Goal: Transaction & Acquisition: Download file/media

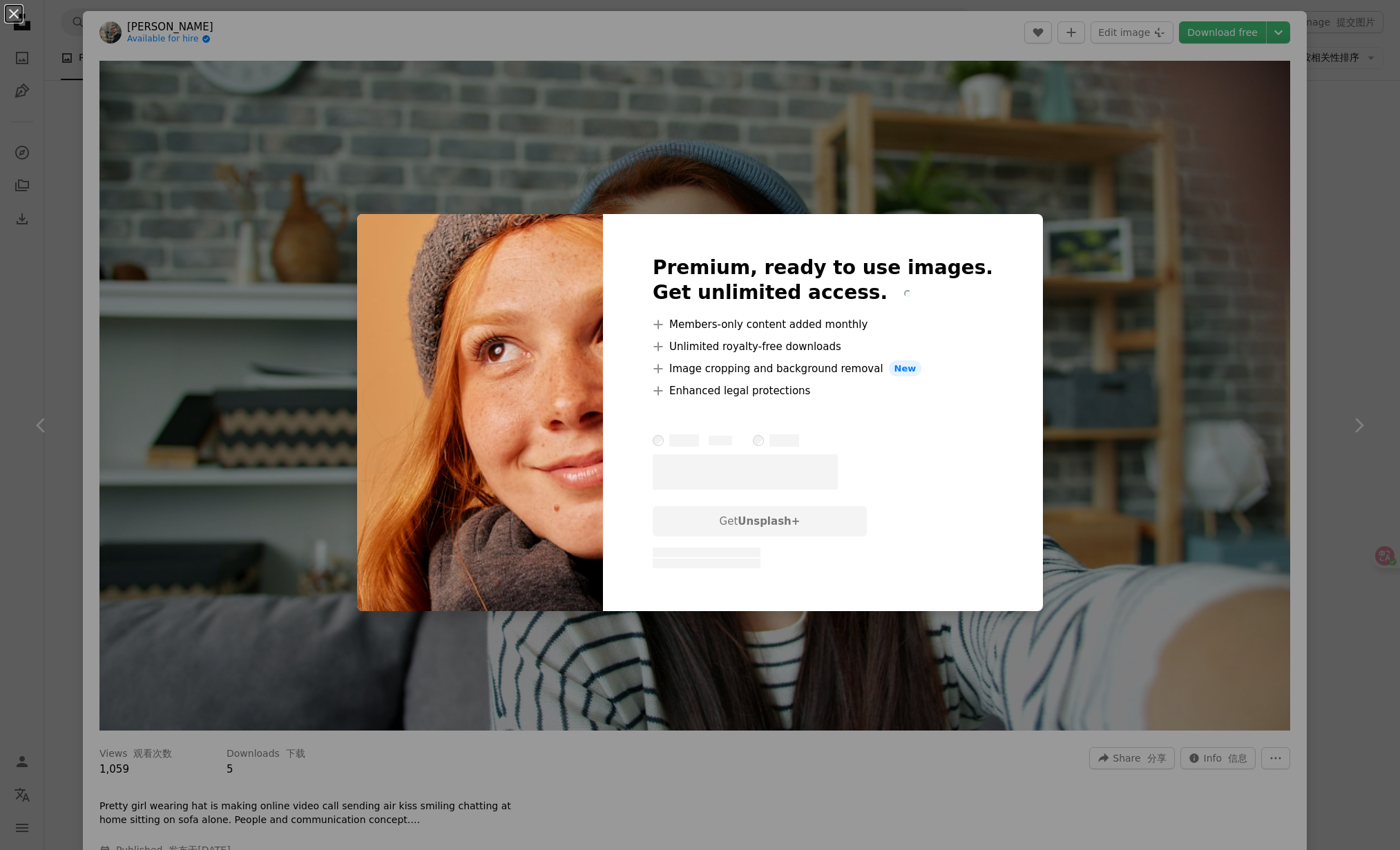
scroll to position [1218, 0]
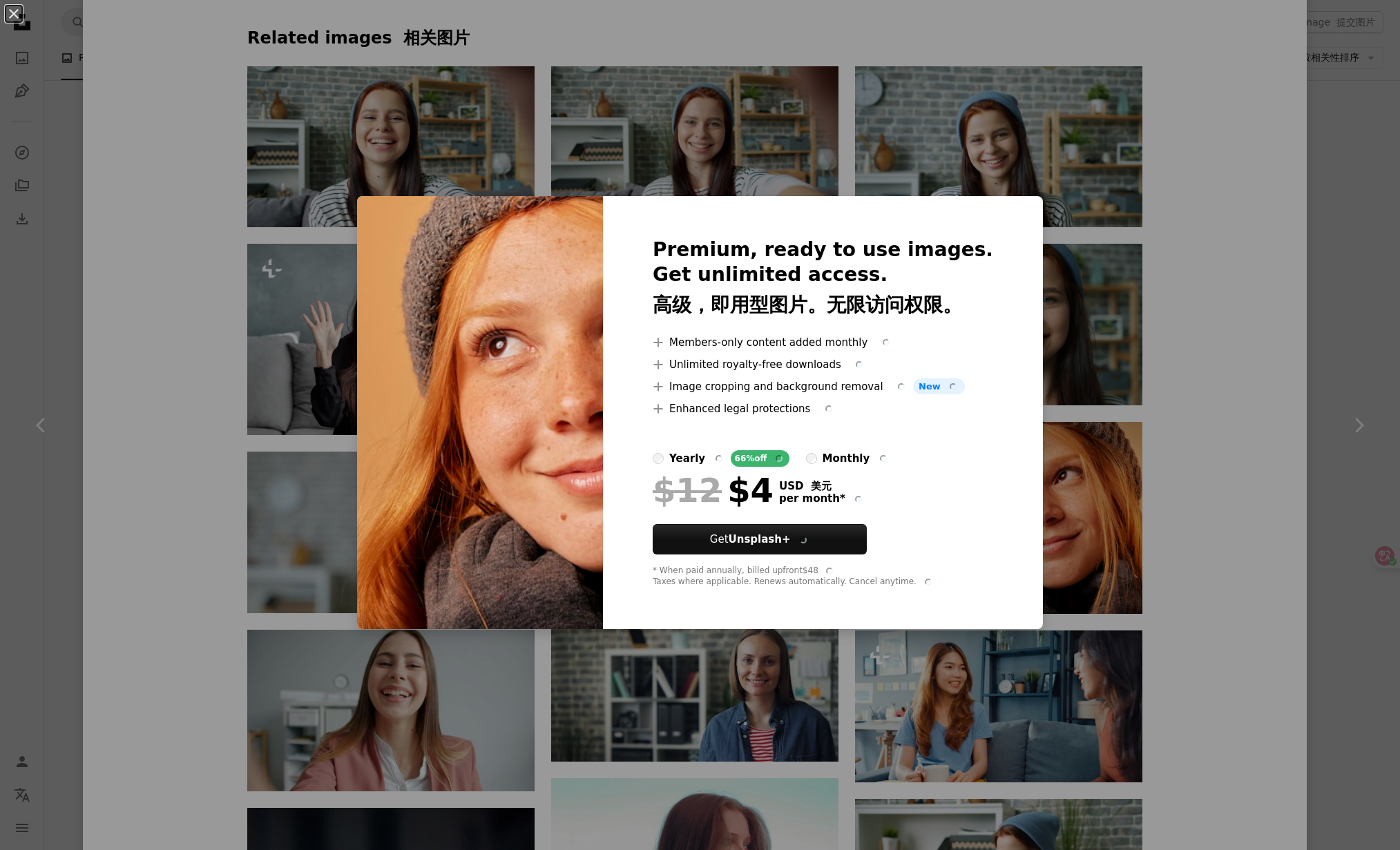
click at [1116, 171] on div "An X shape Premium, ready to use images. Get unlimited access. 高级，即用型图片。无限访问权限。…" at bounding box center [700, 425] width 1400 height 850
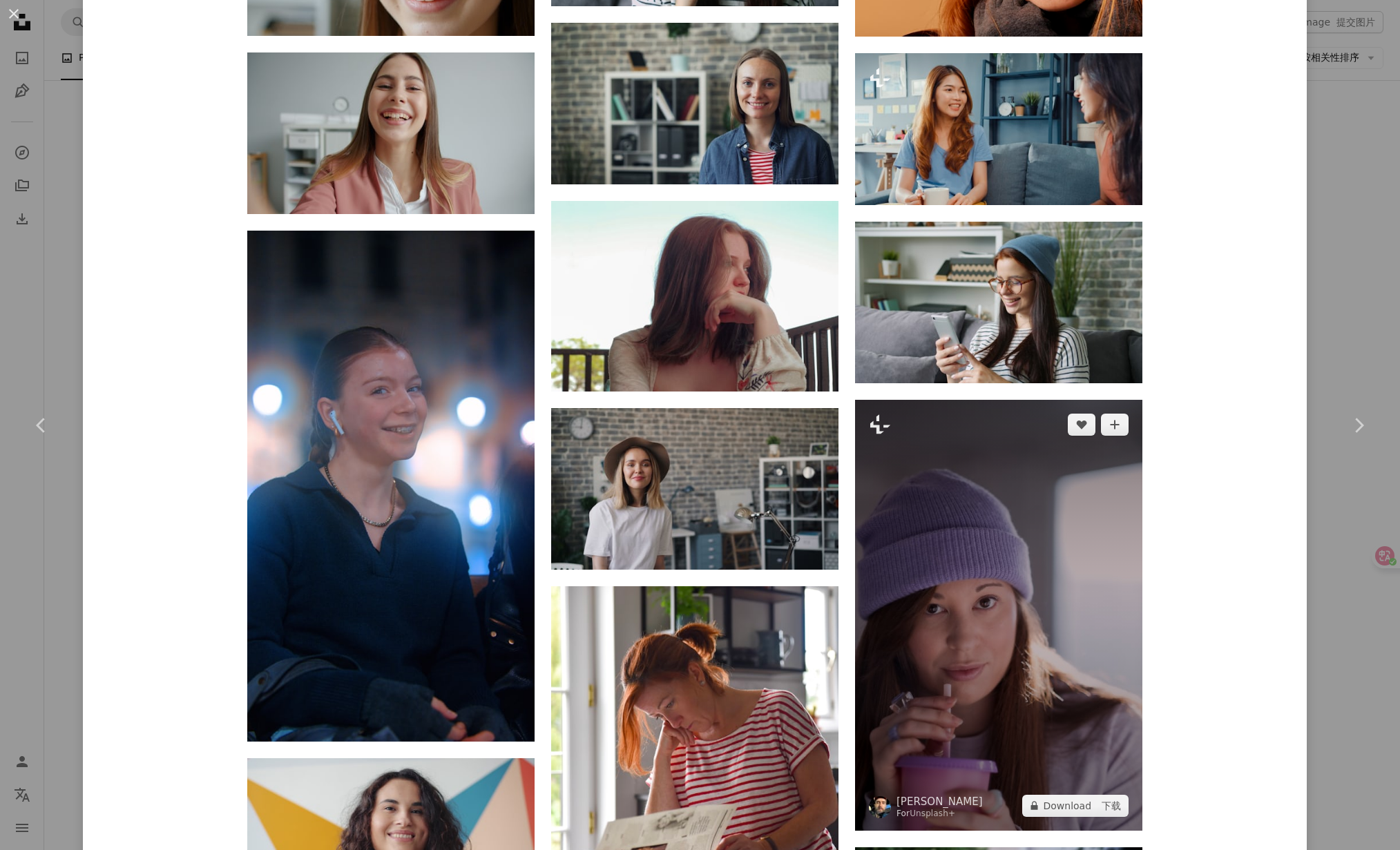
scroll to position [2093, 0]
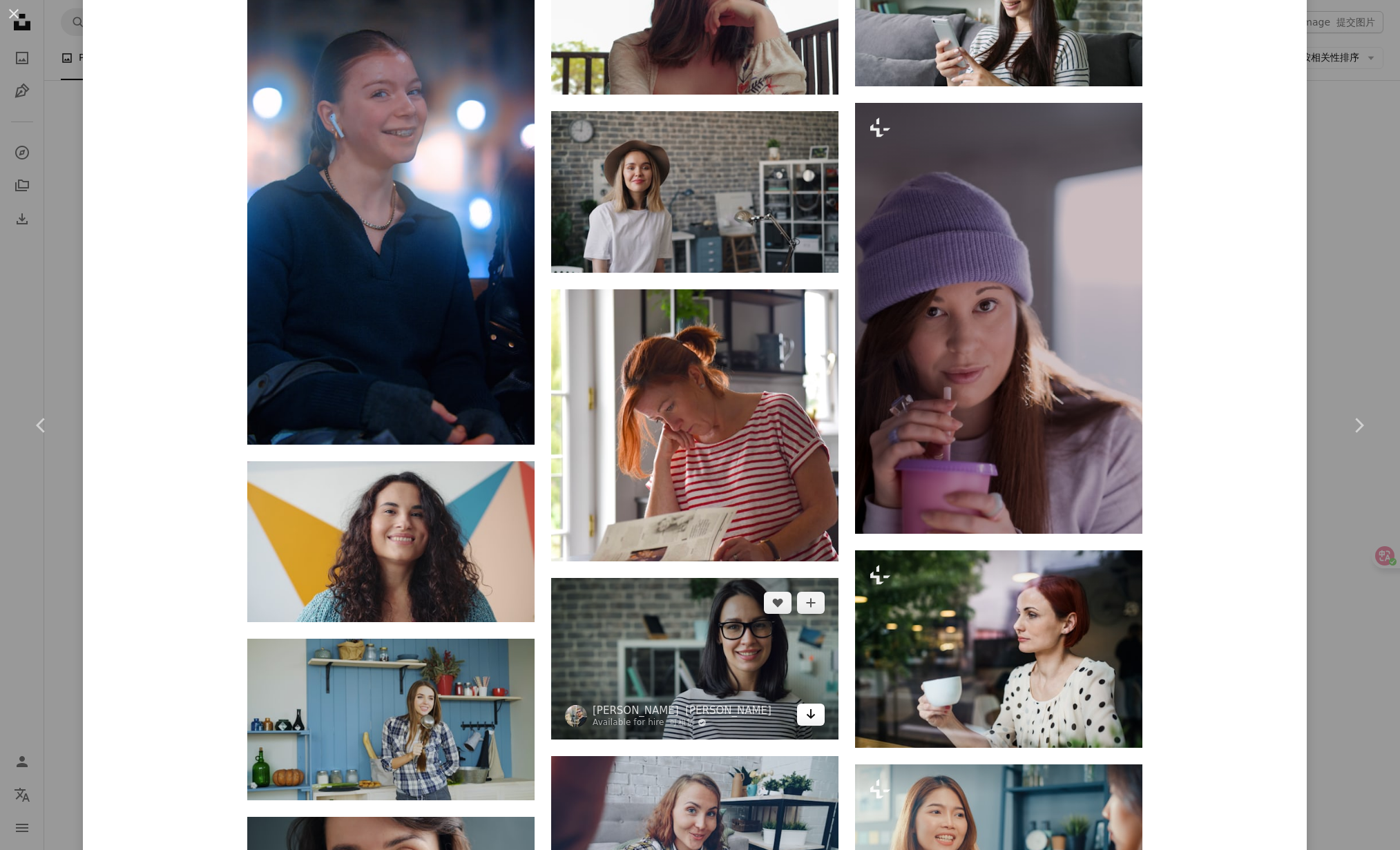
click at [810, 706] on icon "Arrow pointing down" at bounding box center [811, 714] width 11 height 17
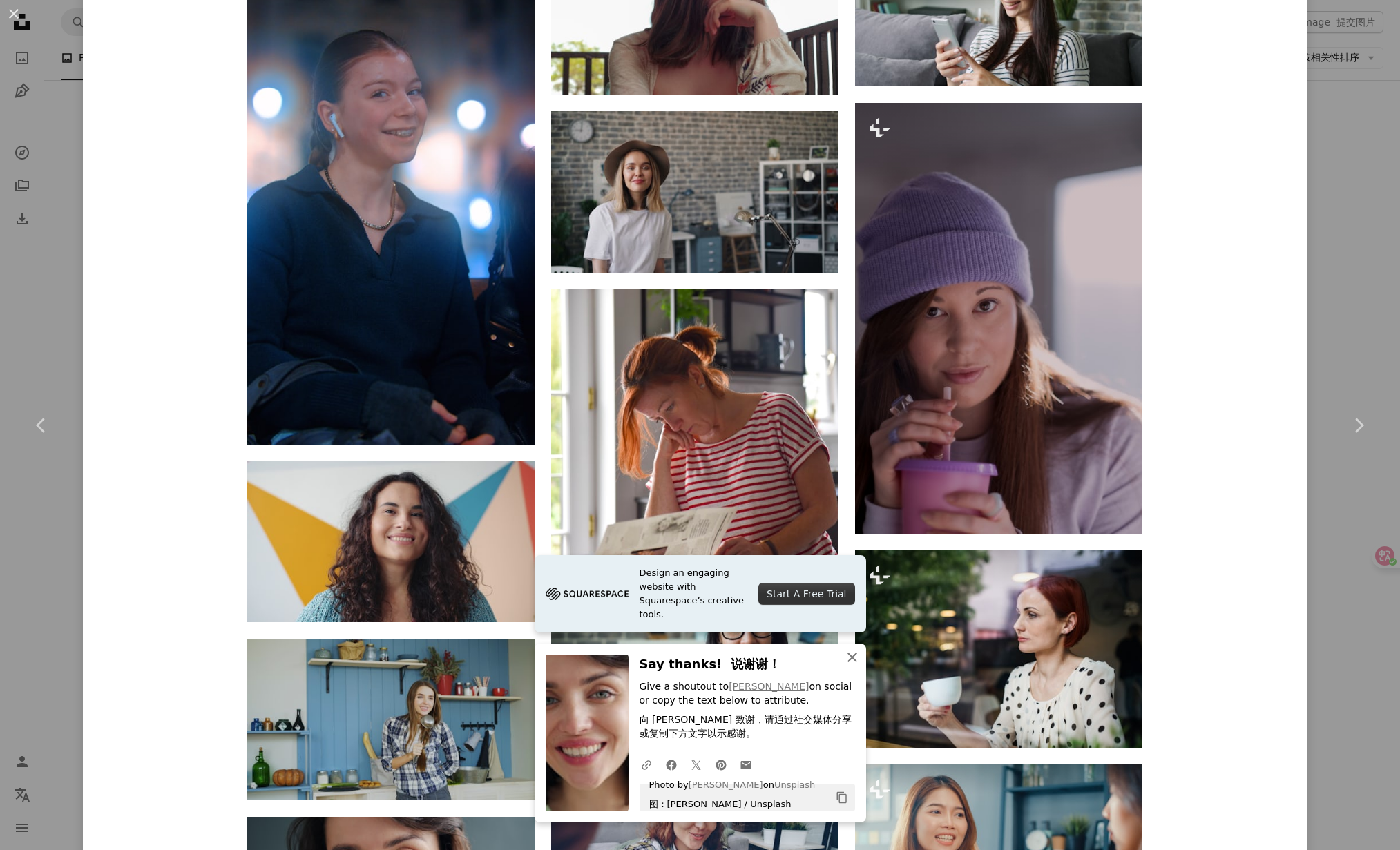
click at [850, 655] on icon "An X shape" at bounding box center [852, 657] width 17 height 17
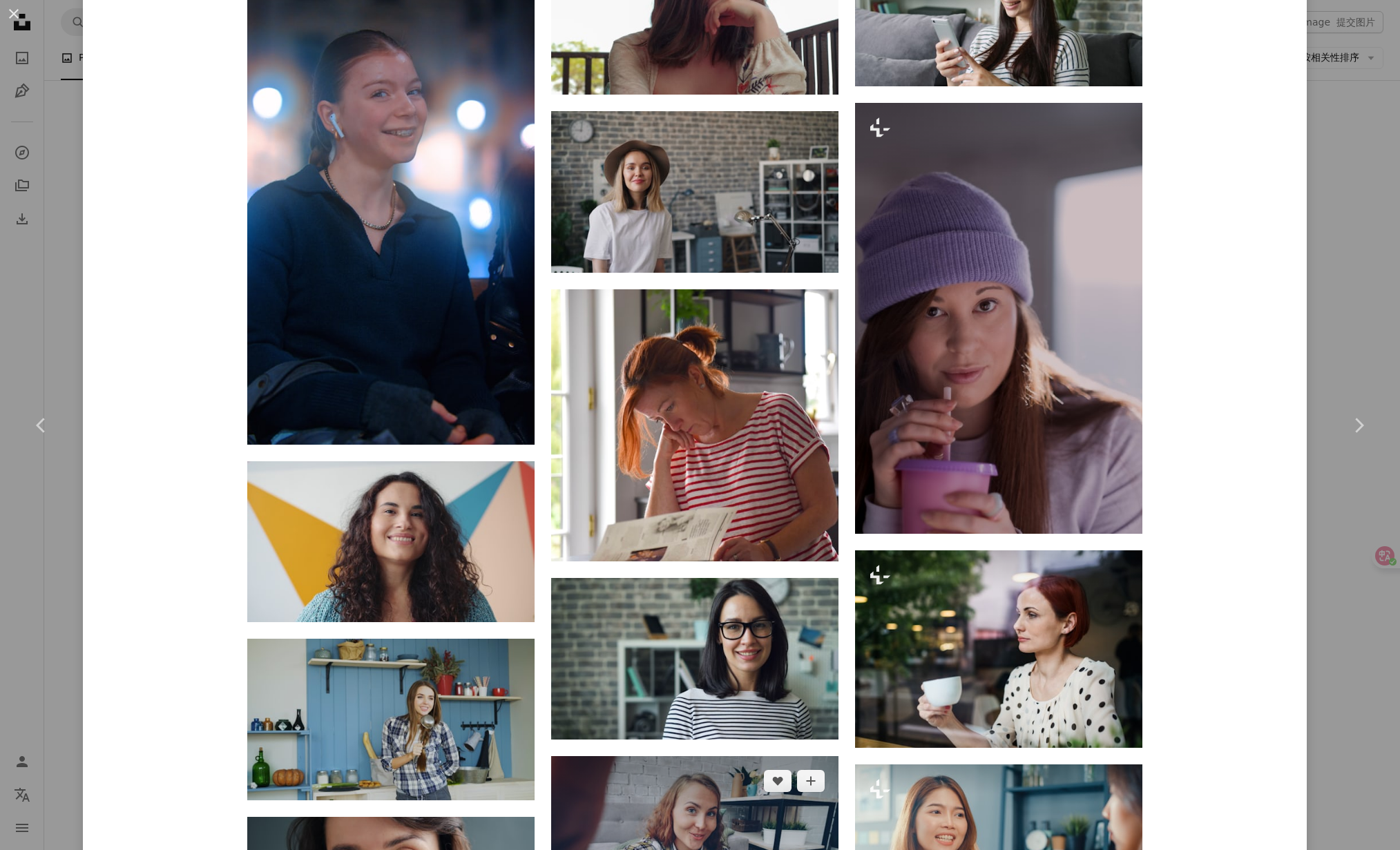
scroll to position [2556, 0]
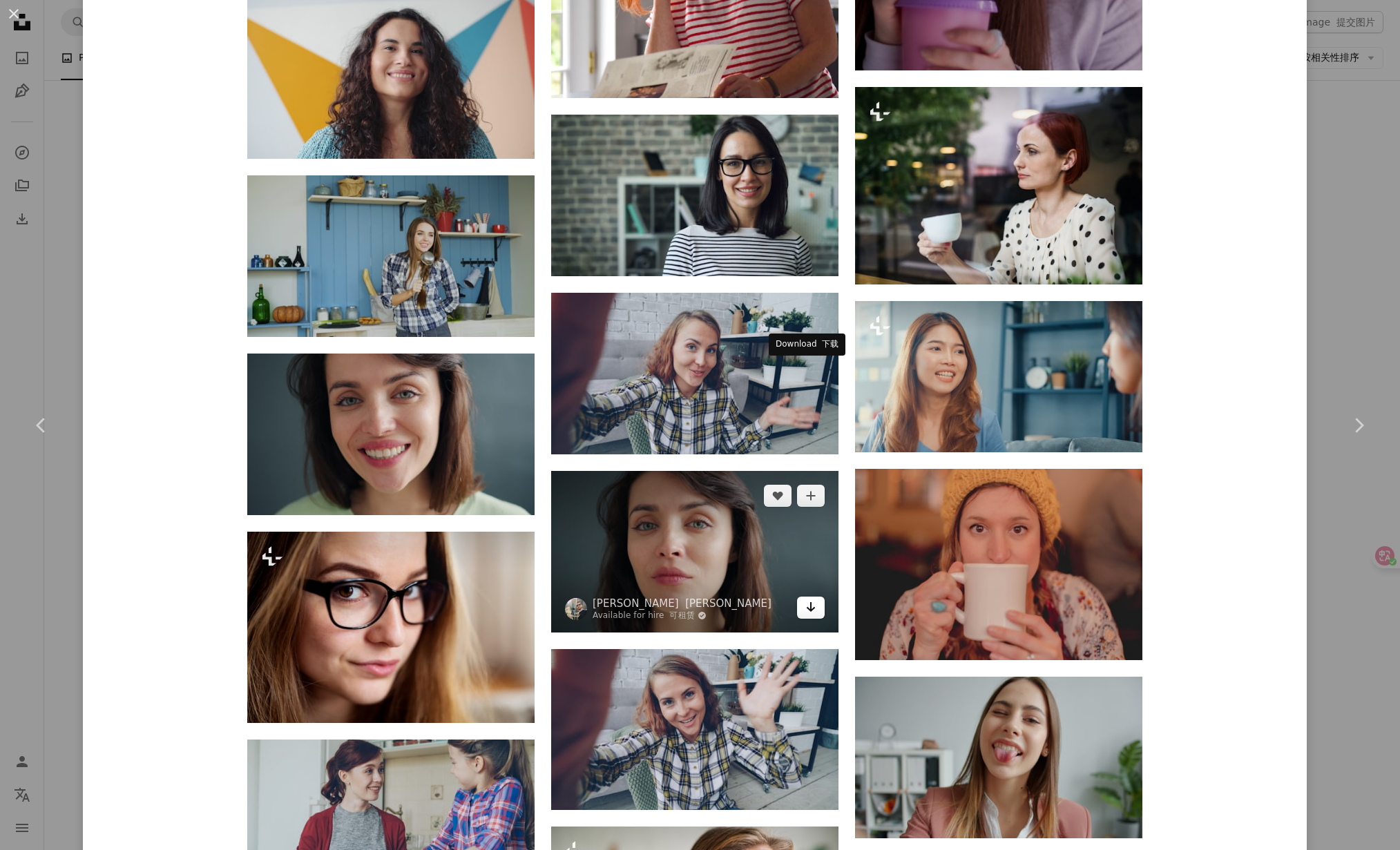
click at [812, 597] on link "Arrow pointing down" at bounding box center [811, 607] width 28 height 22
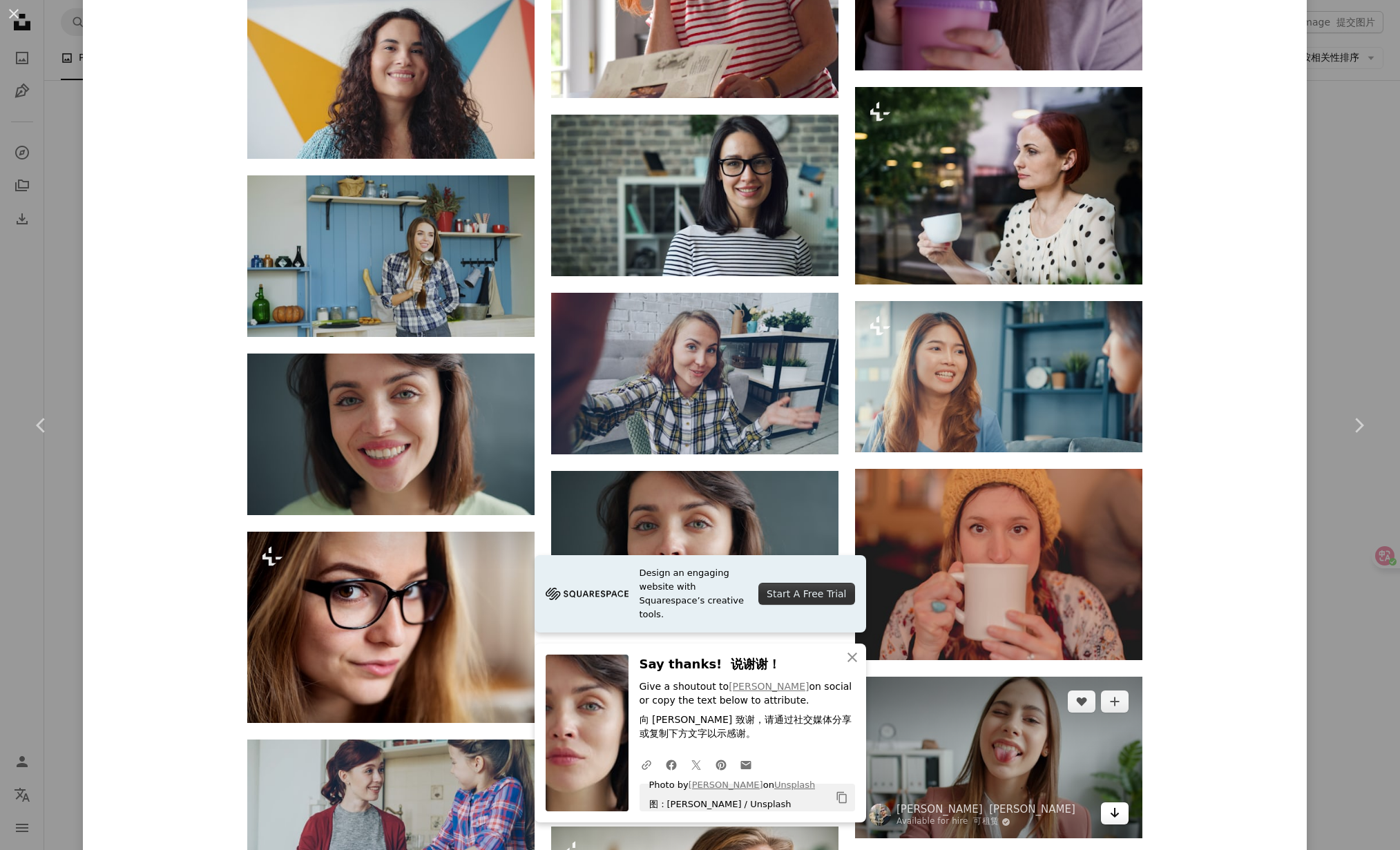
click at [1109, 804] on icon "Arrow pointing down" at bounding box center [1114, 812] width 11 height 17
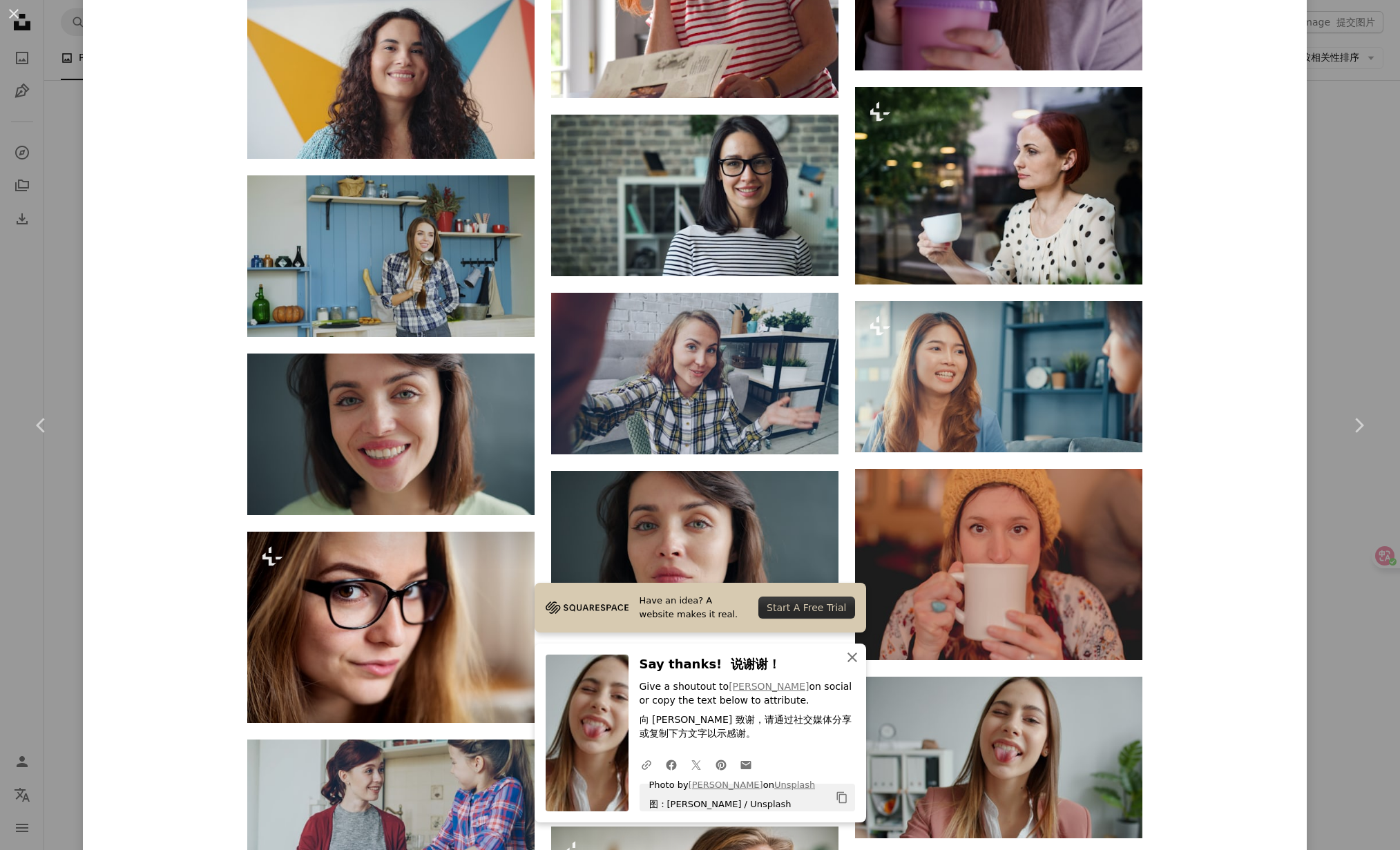
click at [845, 654] on icon "An X shape" at bounding box center [852, 657] width 17 height 17
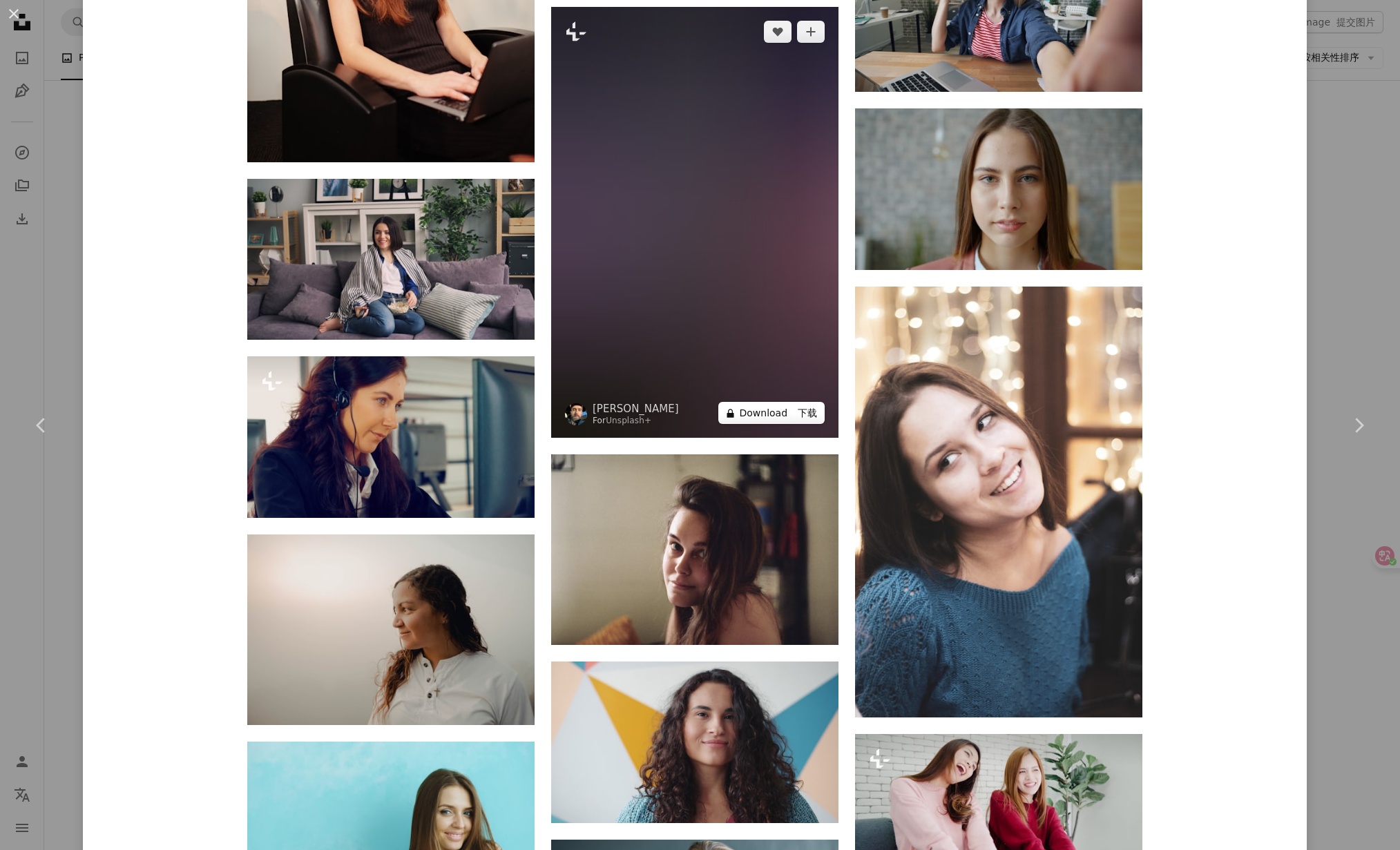
scroll to position [5093, 0]
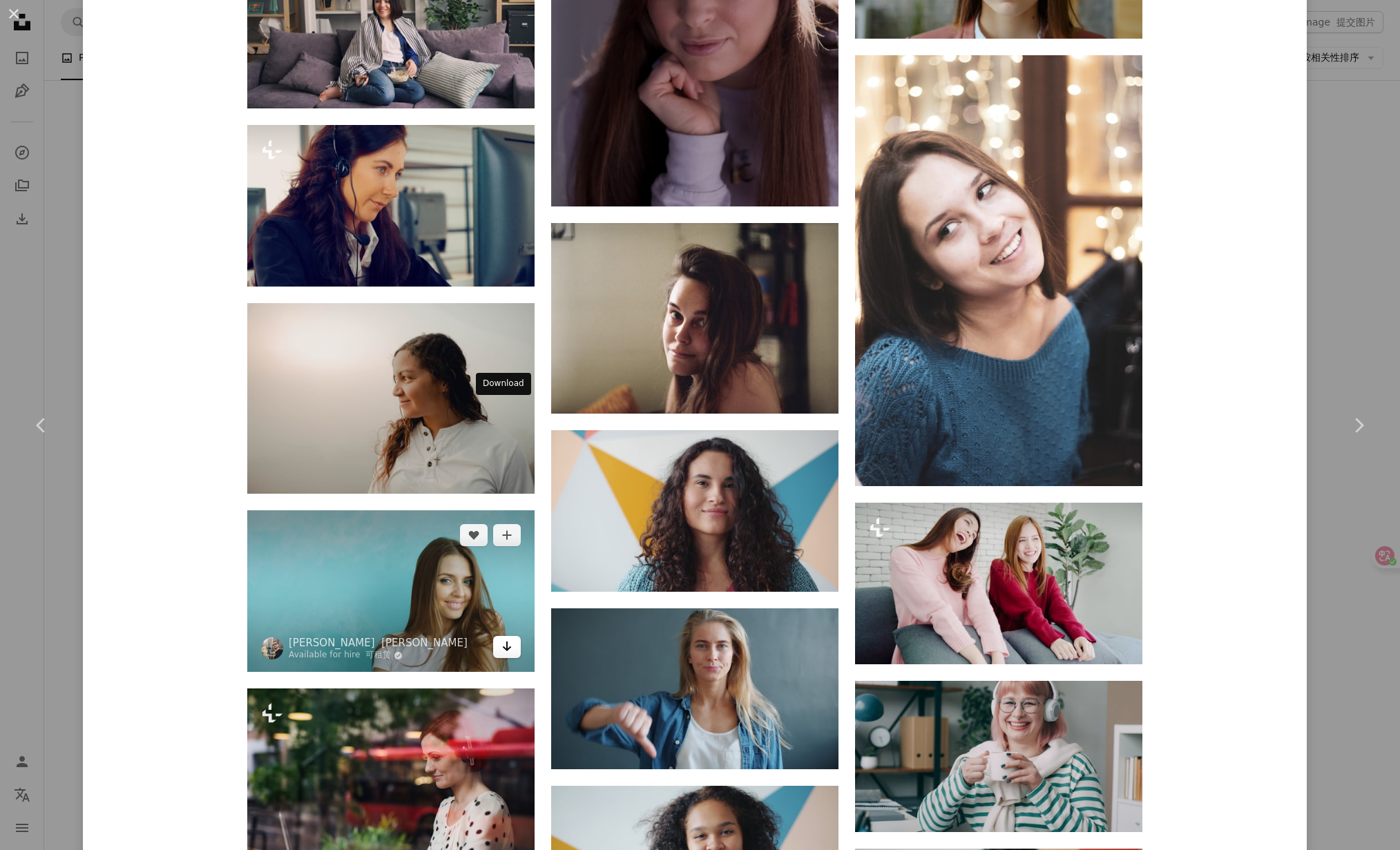
click at [511, 636] on link "Arrow pointing down" at bounding box center [507, 647] width 28 height 22
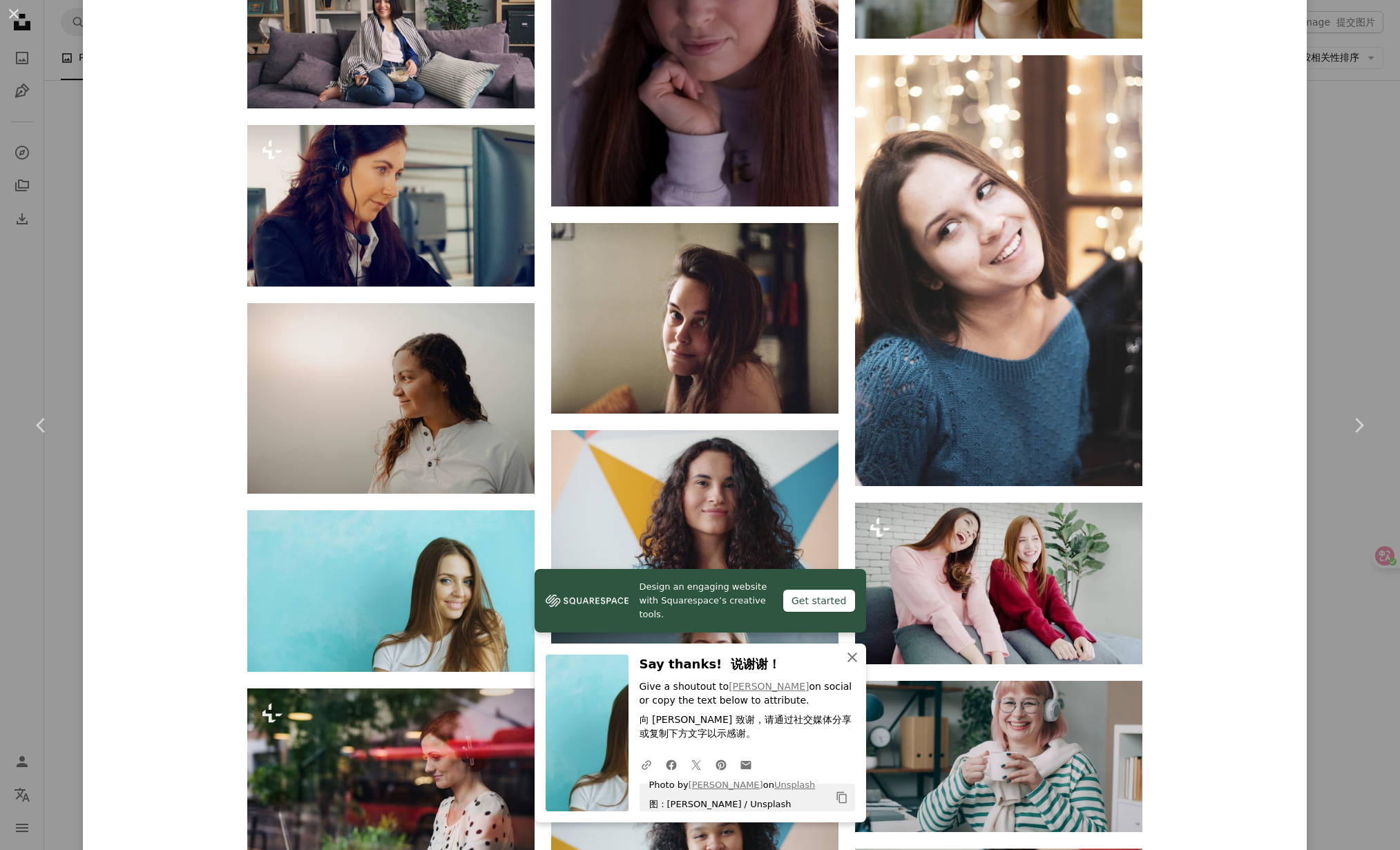
click at [844, 657] on icon "An X shape" at bounding box center [852, 657] width 17 height 17
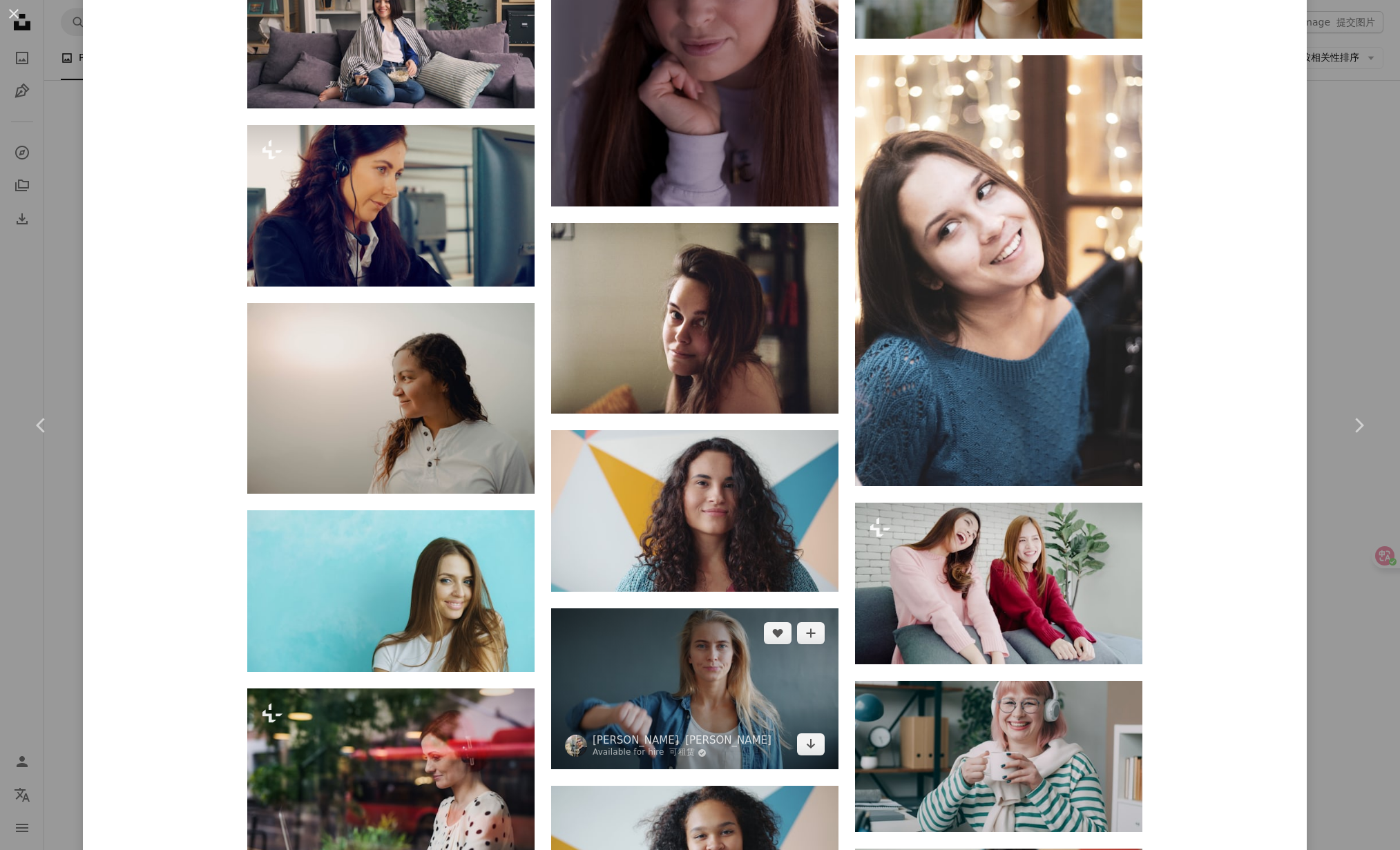
scroll to position [5761, 0]
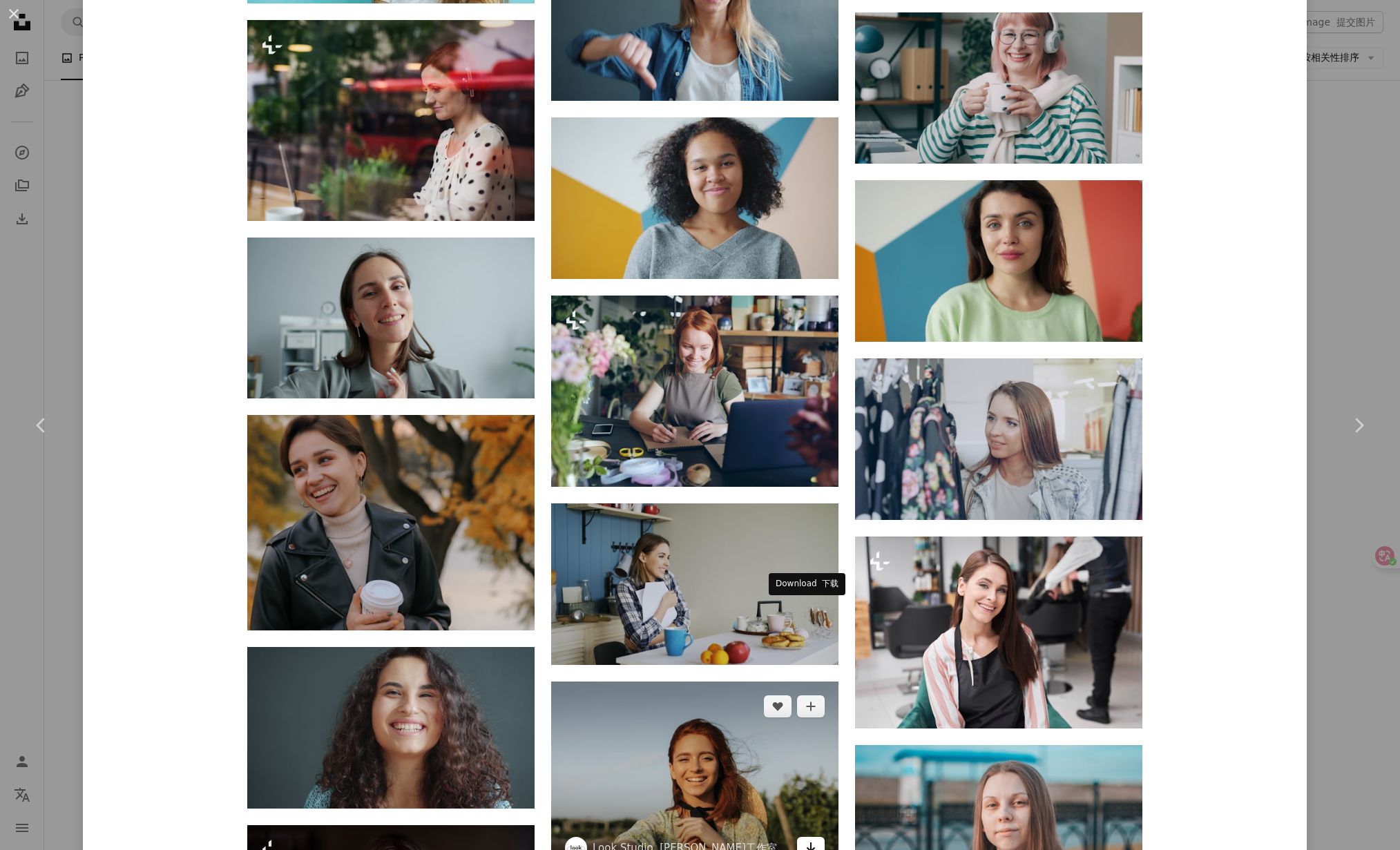
click at [807, 843] on icon "Download" at bounding box center [812, 847] width 9 height 10
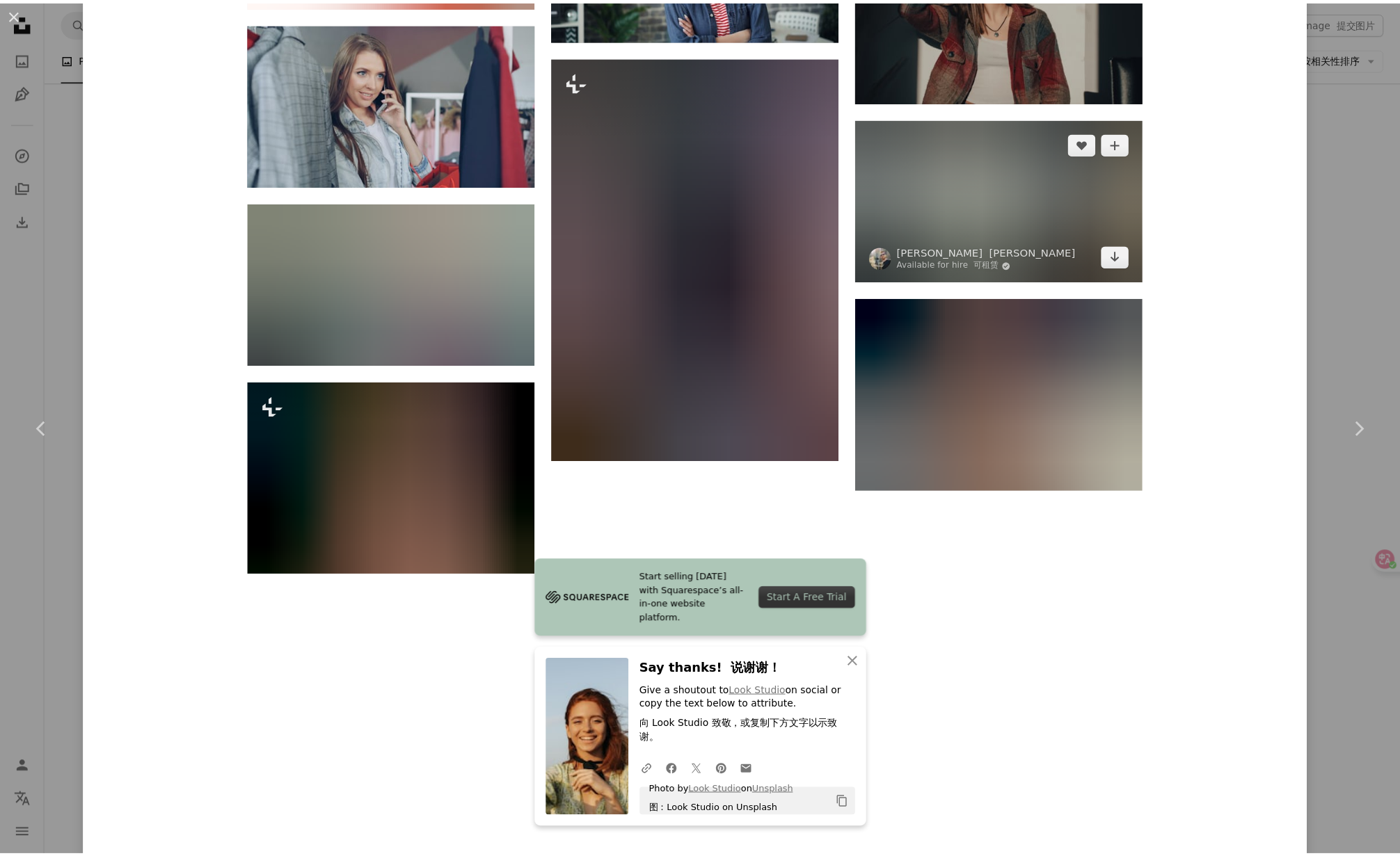
scroll to position [7810, 0]
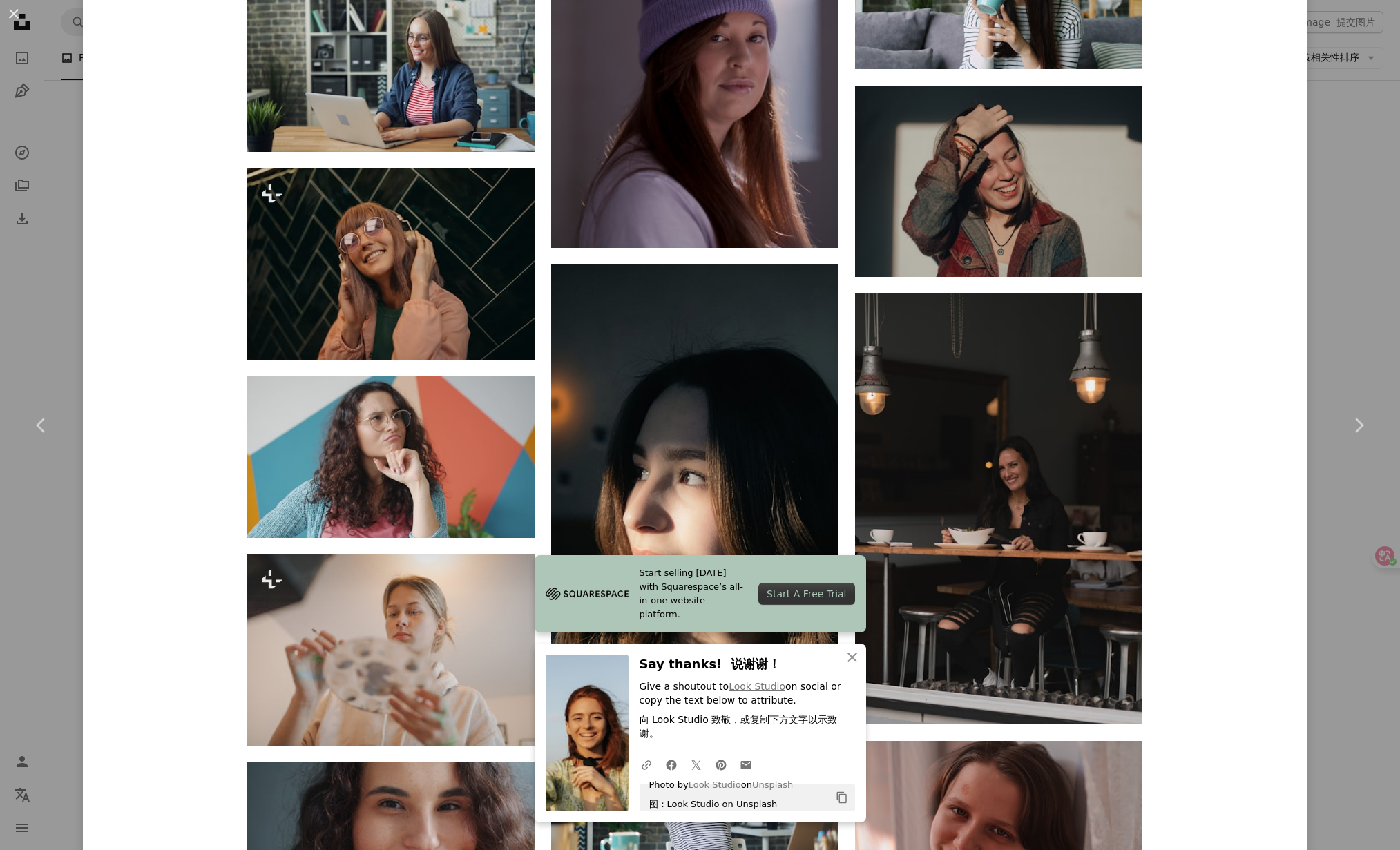
click at [1336, 271] on div "An X shape Chevron left Chevron right Vitaly Gariev Available for hire A checkm…" at bounding box center [700, 425] width 1400 height 850
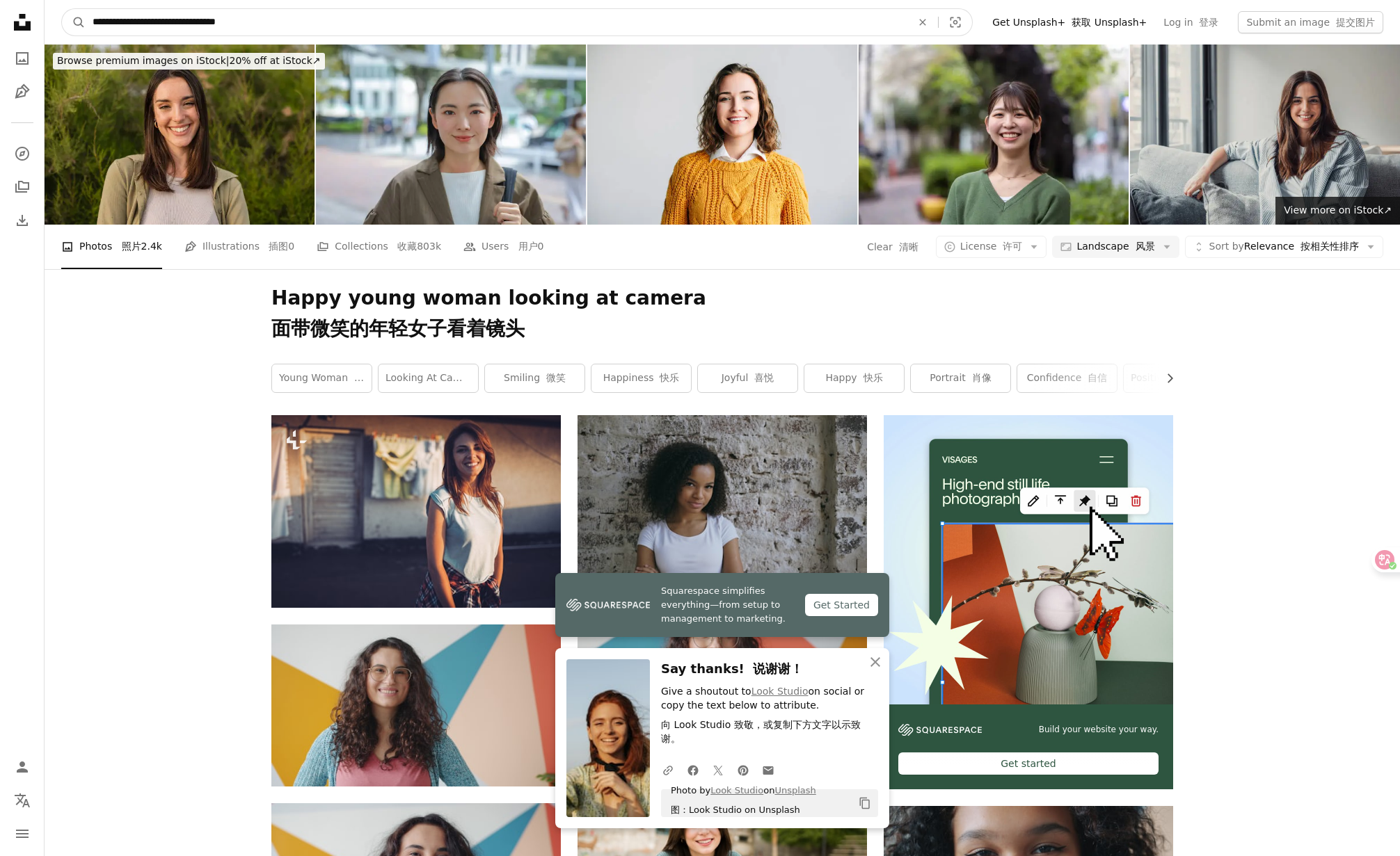
drag, startPoint x: 155, startPoint y: 23, endPoint x: 169, endPoint y: 26, distance: 14.3
click at [168, 26] on input "**********" at bounding box center [496, 22] width 822 height 26
type input "**********"
click button "A magnifying glass" at bounding box center [74, 22] width 23 height 26
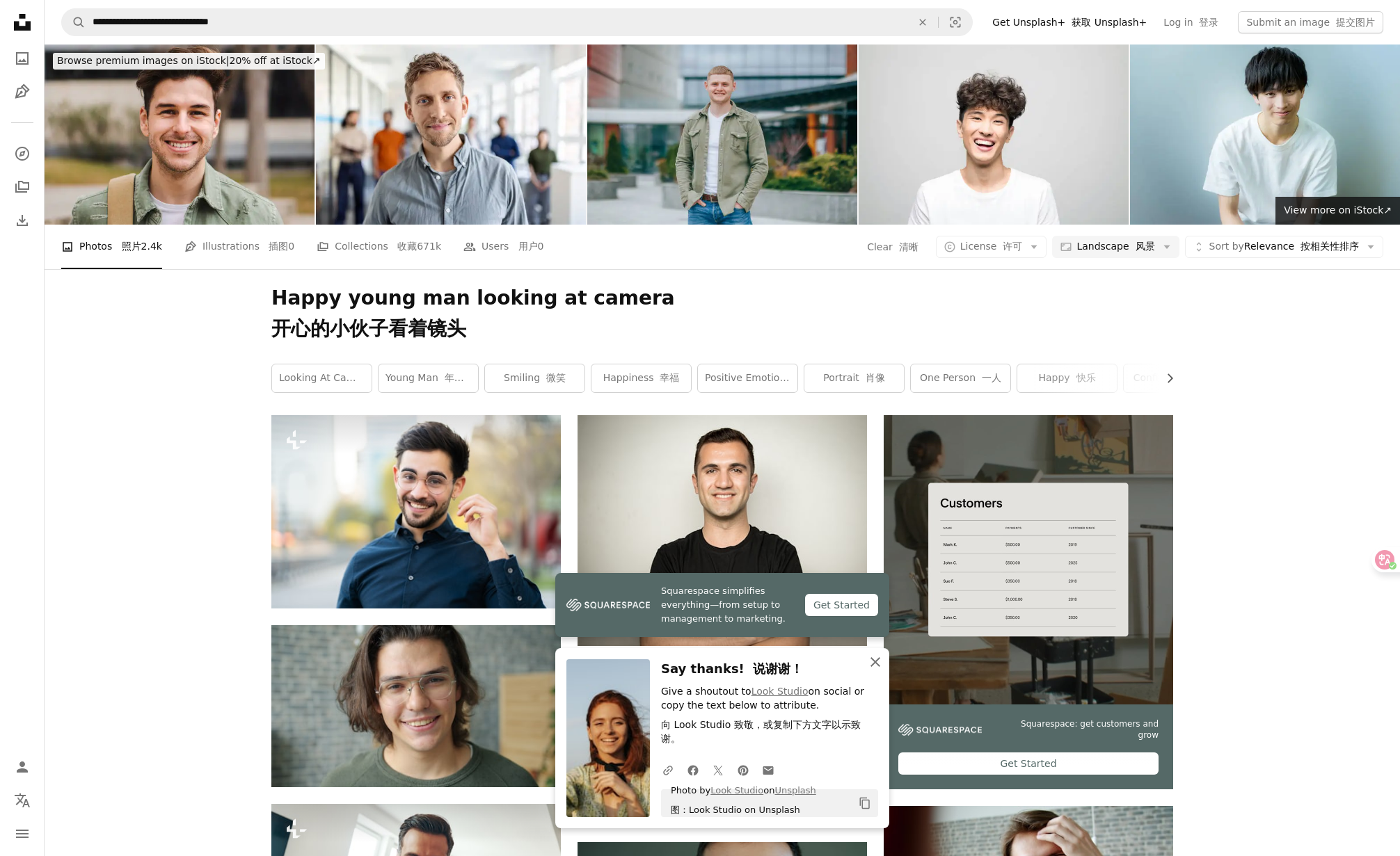
click at [868, 670] on icon "An X shape" at bounding box center [875, 662] width 17 height 17
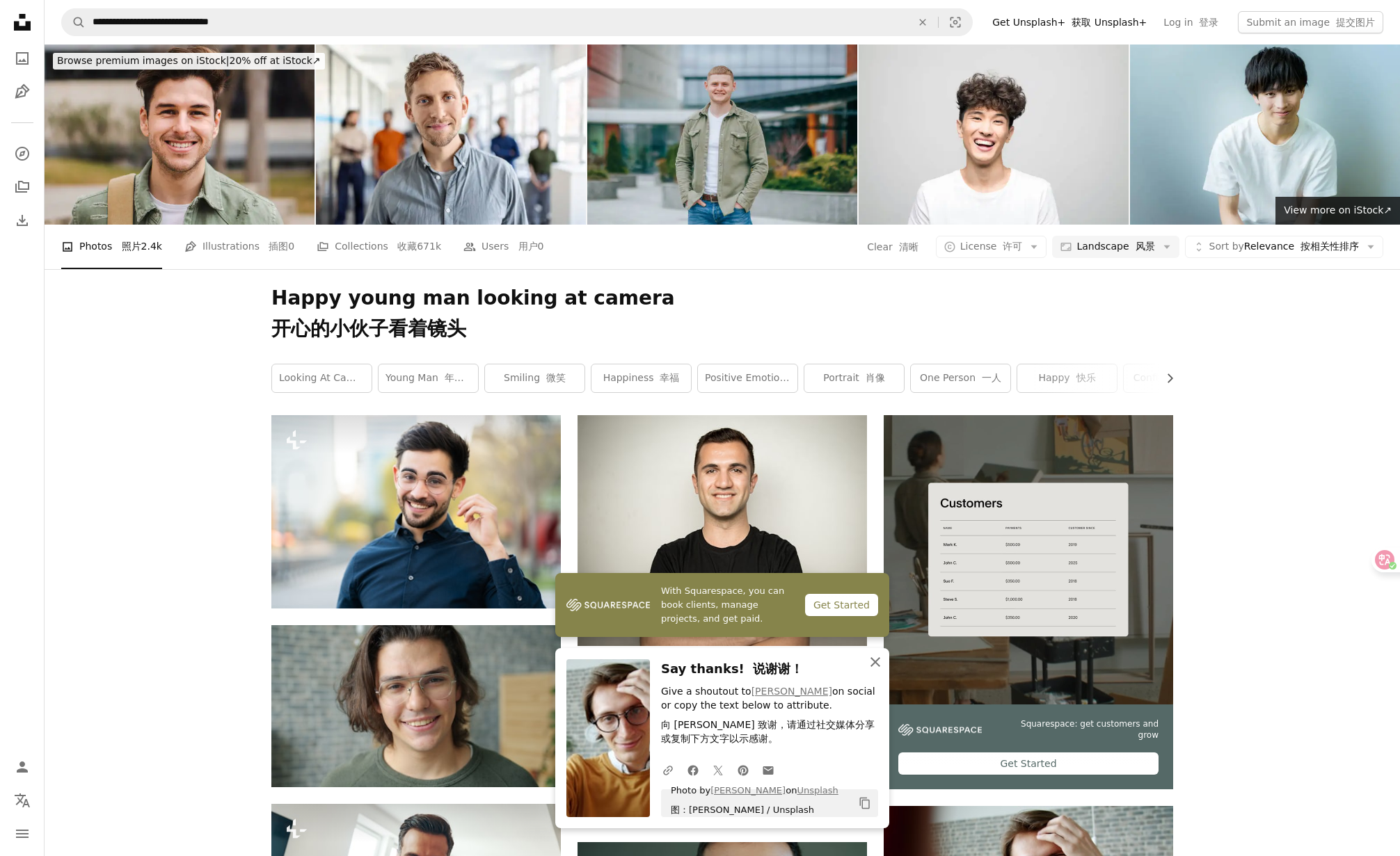
click at [870, 659] on icon "An X shape" at bounding box center [875, 662] width 17 height 17
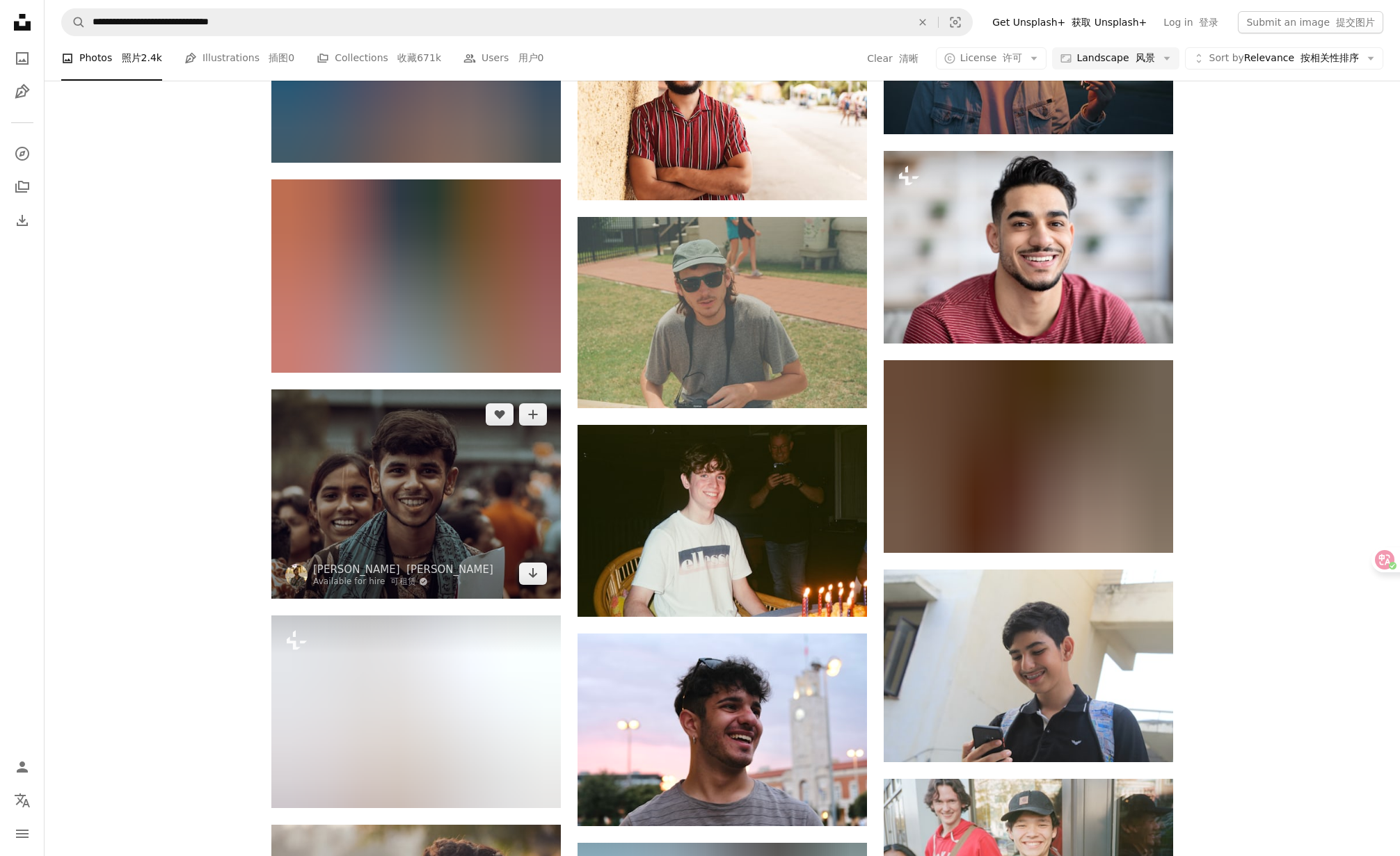
scroll to position [1017, 0]
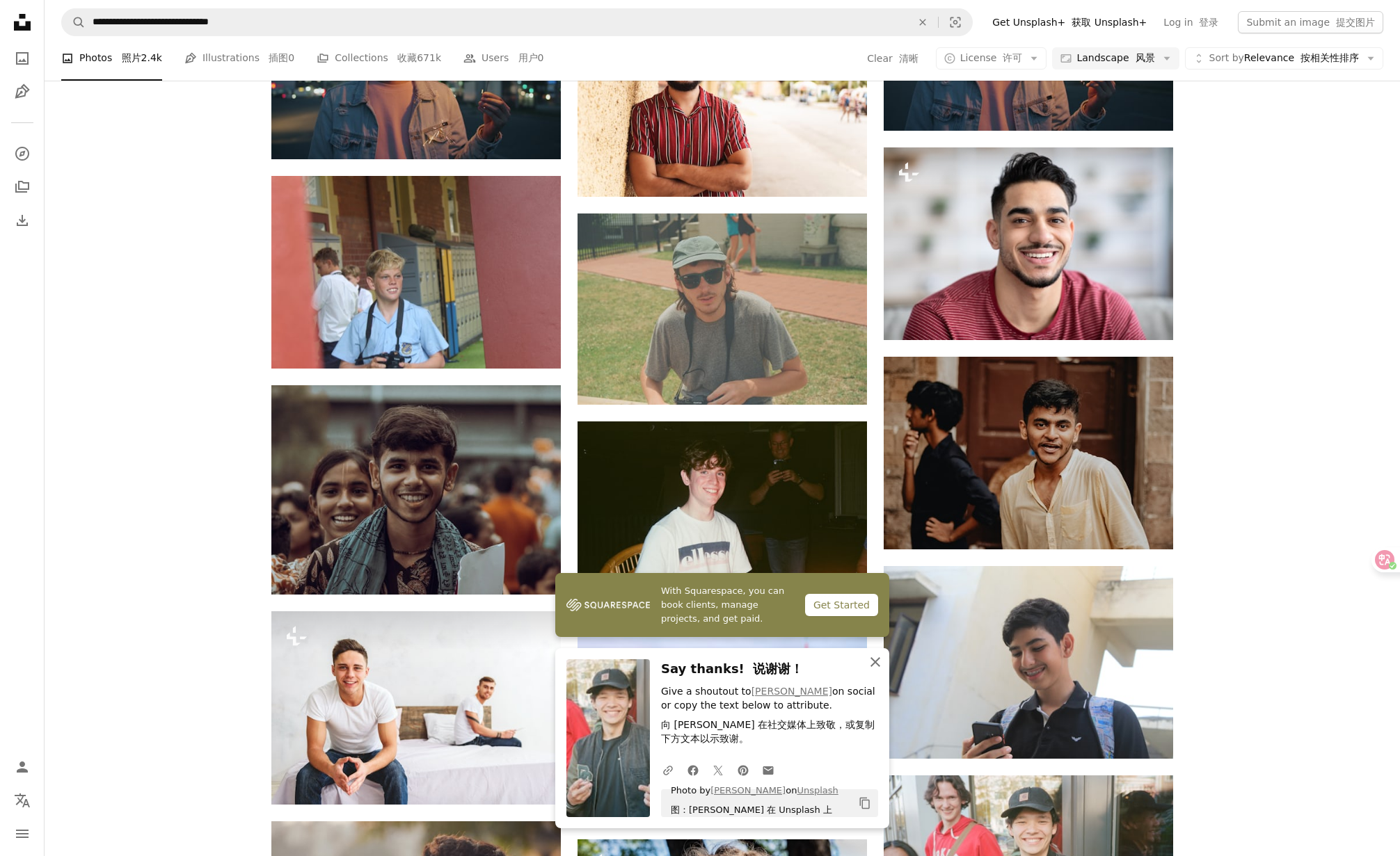
click at [874, 665] on icon "An X shape" at bounding box center [875, 662] width 17 height 17
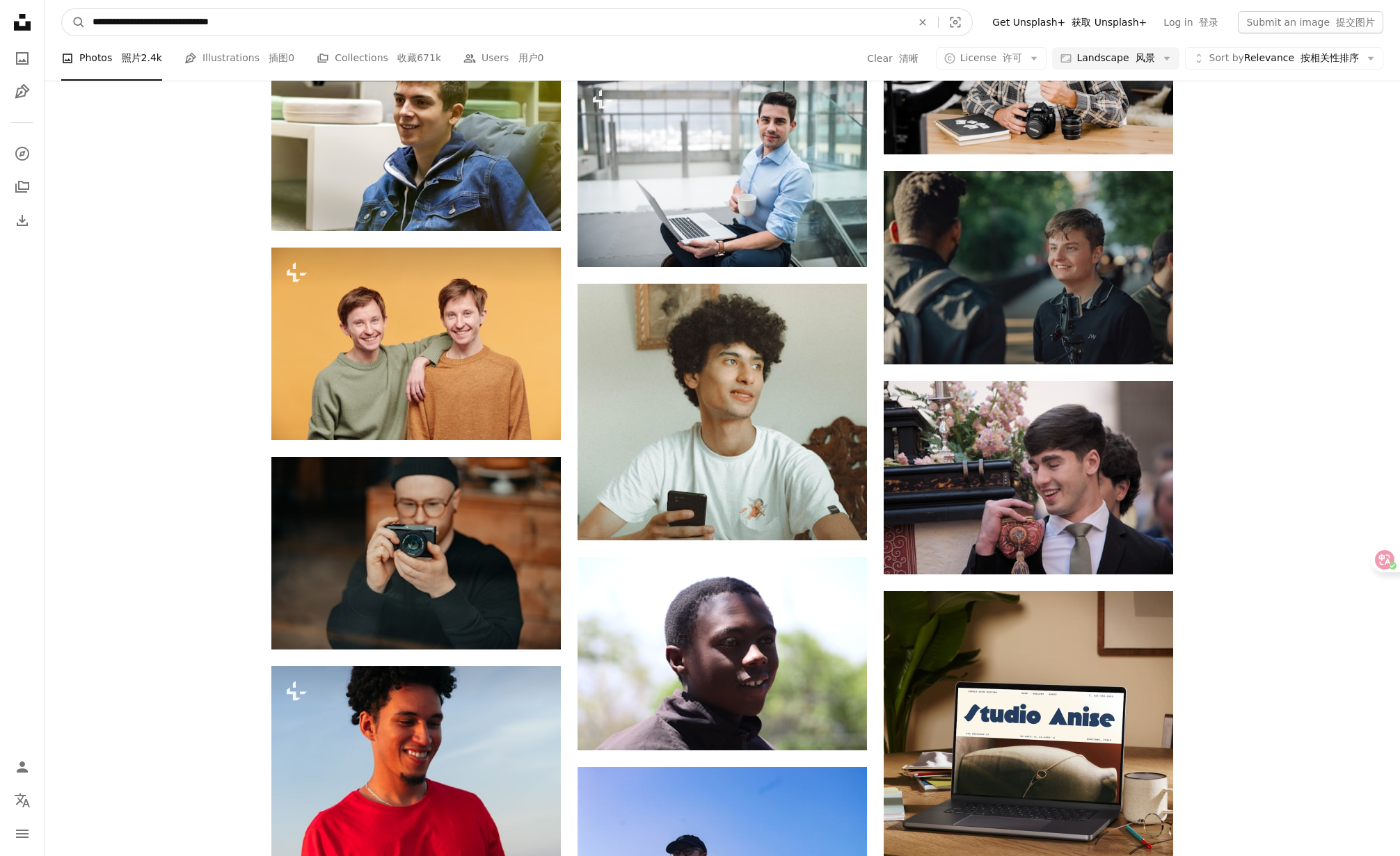
scroll to position [3033, 0]
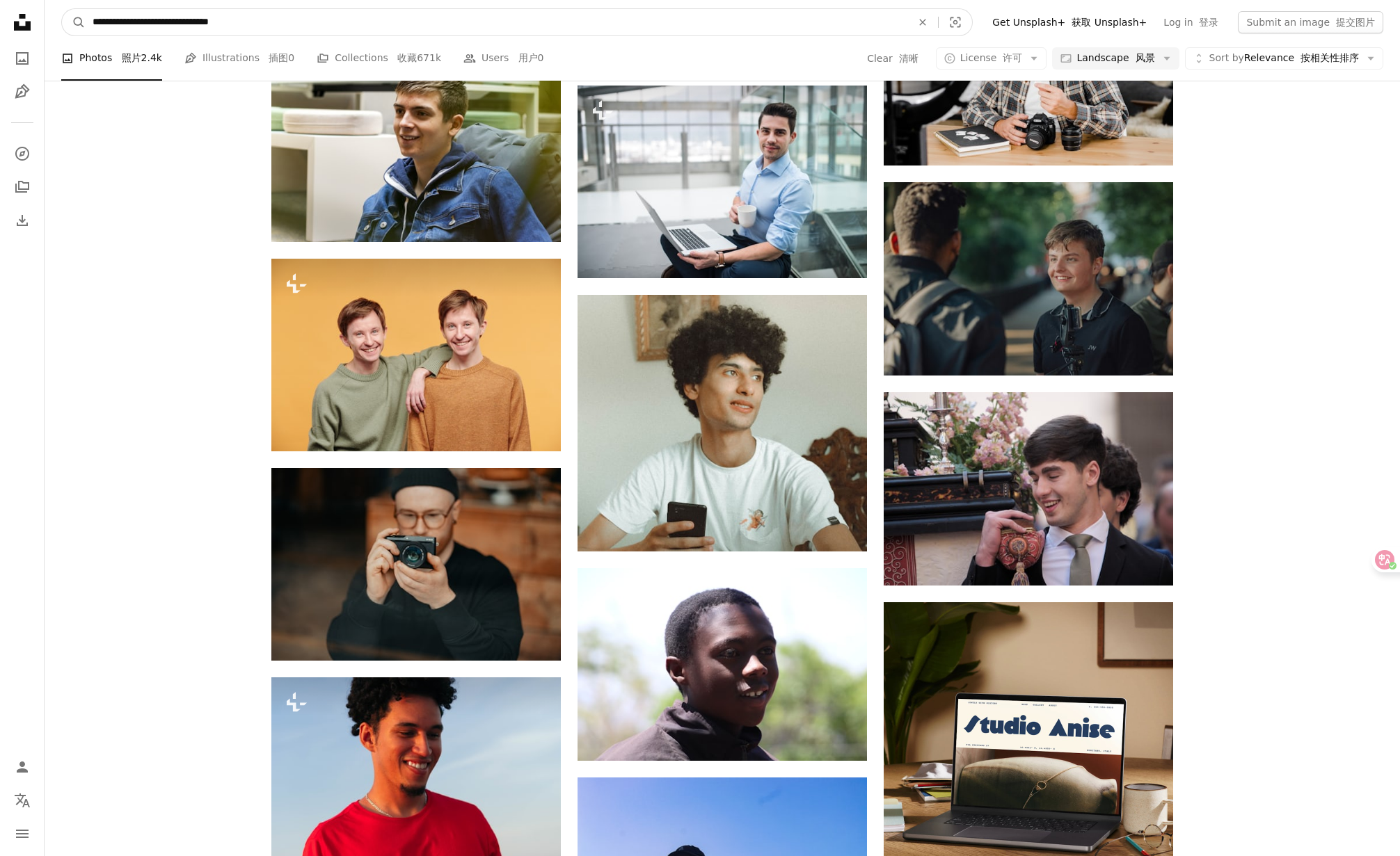
drag, startPoint x: 269, startPoint y: 23, endPoint x: 17, endPoint y: 17, distance: 252.1
paste input "Find visuals sitewide"
type input "**********"
click at [62, 9] on button "A magnifying glass" at bounding box center [74, 22] width 23 height 26
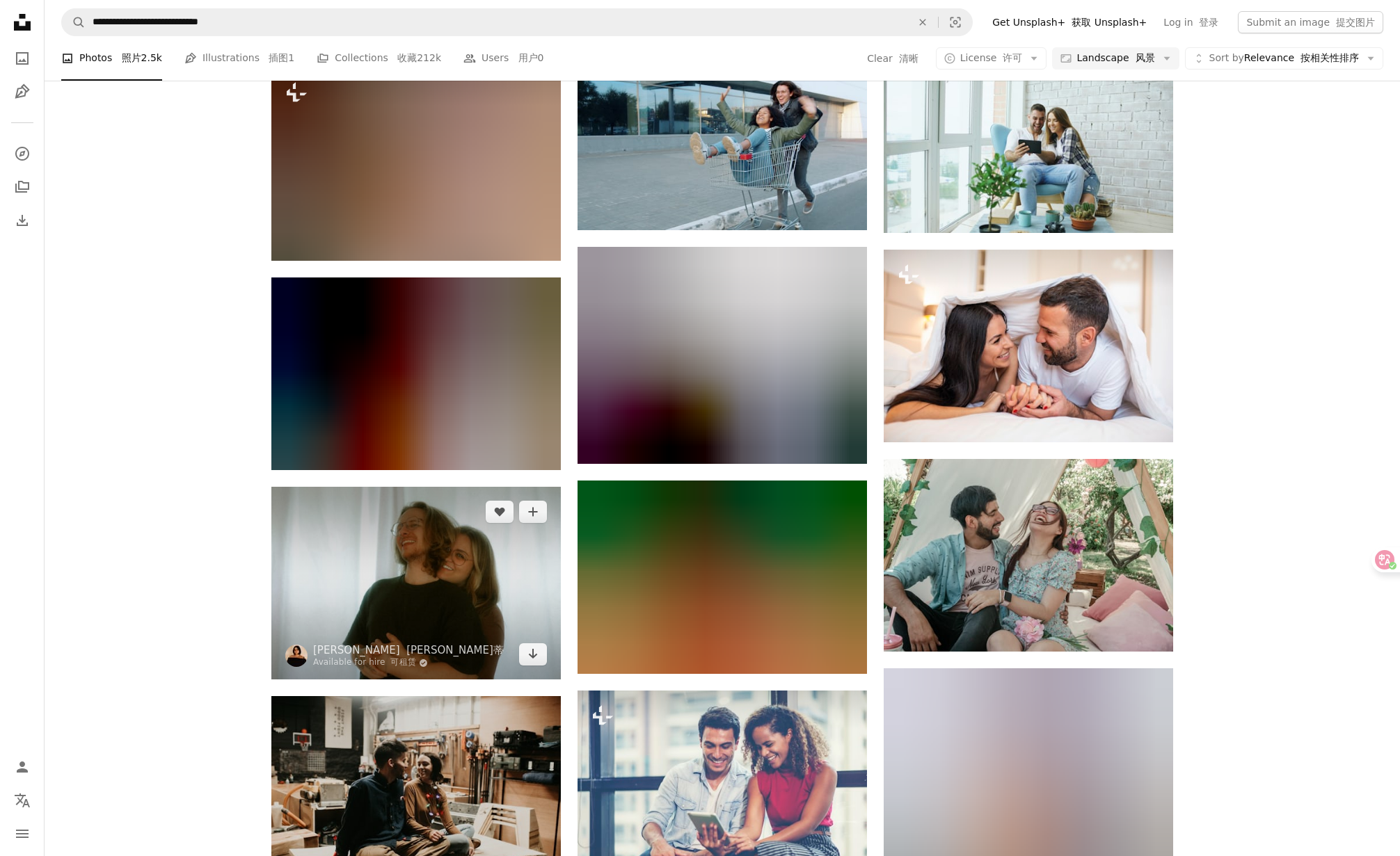
scroll to position [1017, 0]
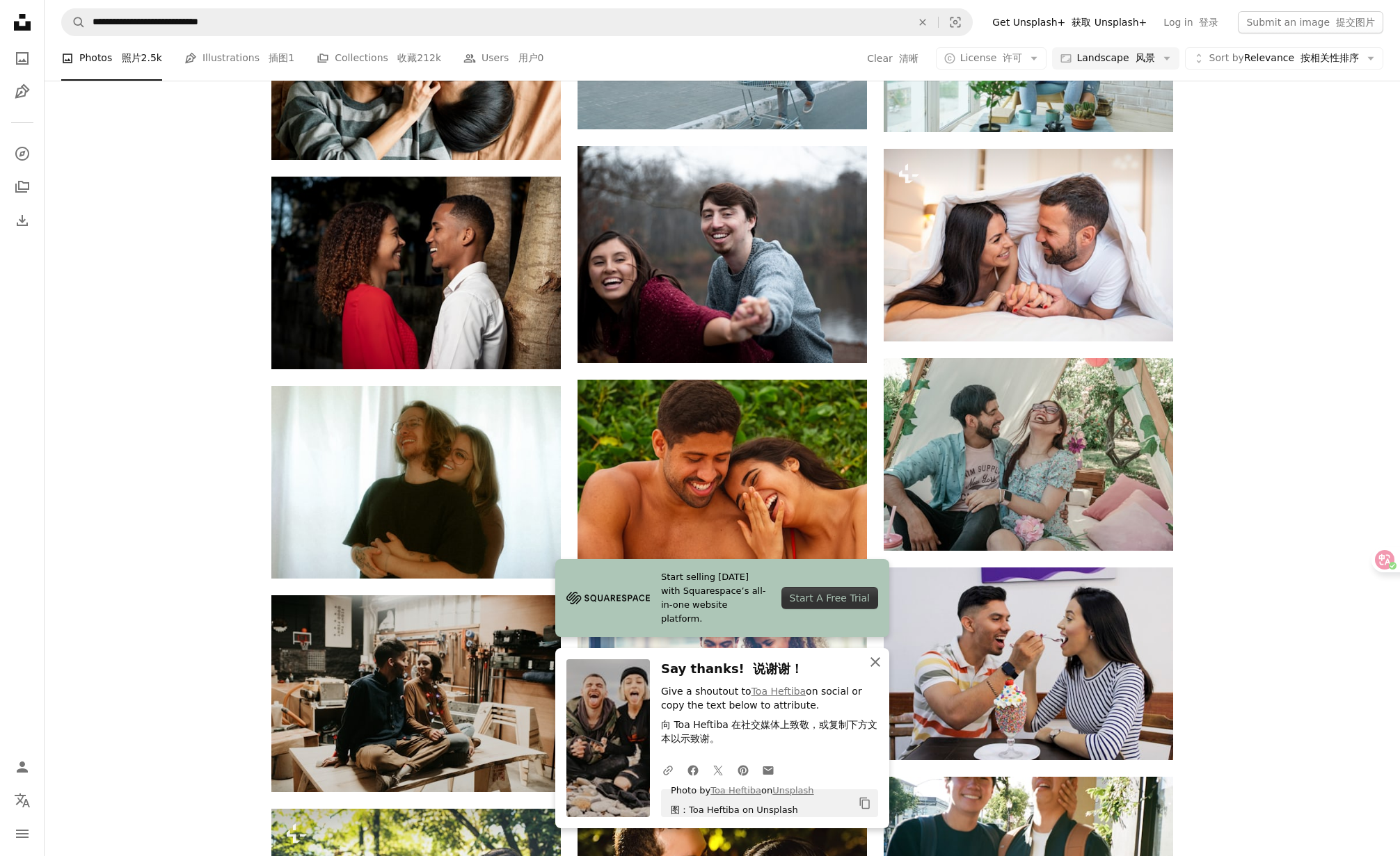
click at [876, 663] on icon "button" at bounding box center [875, 662] width 10 height 10
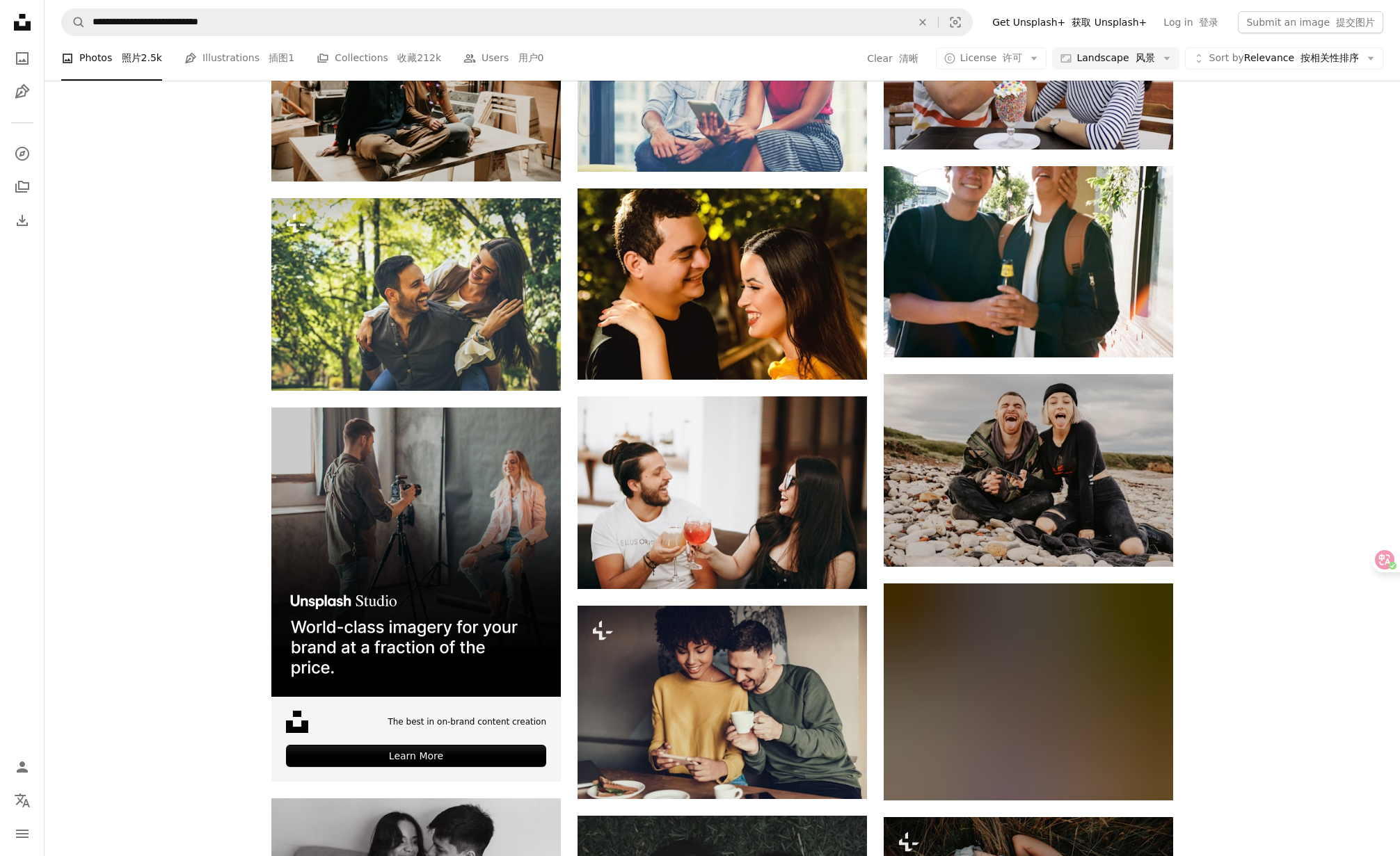
scroll to position [1930, 0]
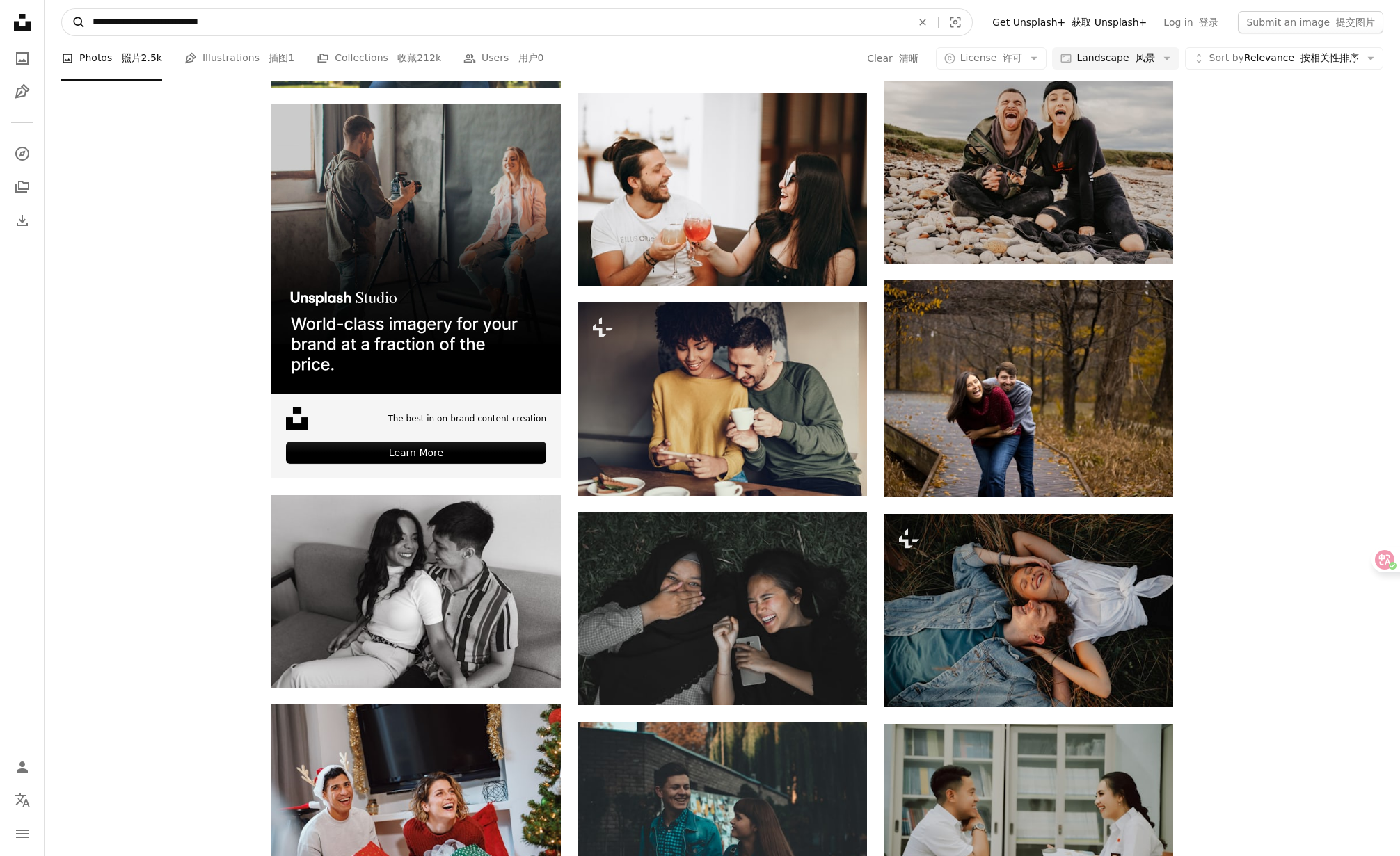
drag, startPoint x: 298, startPoint y: 20, endPoint x: 82, endPoint y: 21, distance: 216.0
click at [82, 21] on form "**********" at bounding box center [517, 22] width 911 height 28
paste input "Find visuals sitewide"
type input "**********"
click button "A magnifying glass" at bounding box center [74, 22] width 23 height 26
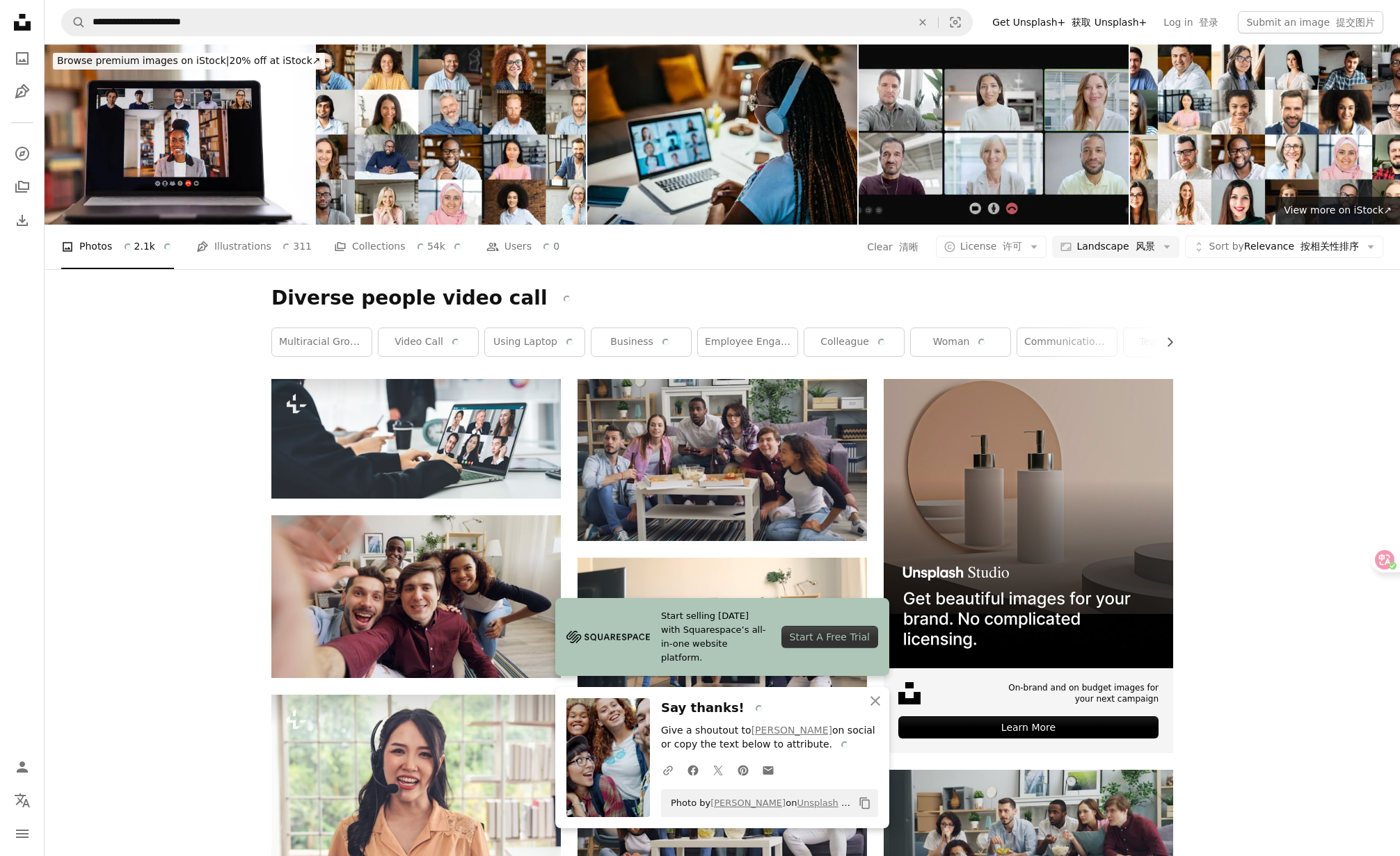
drag, startPoint x: 162, startPoint y: 419, endPoint x: 225, endPoint y: 408, distance: 64.0
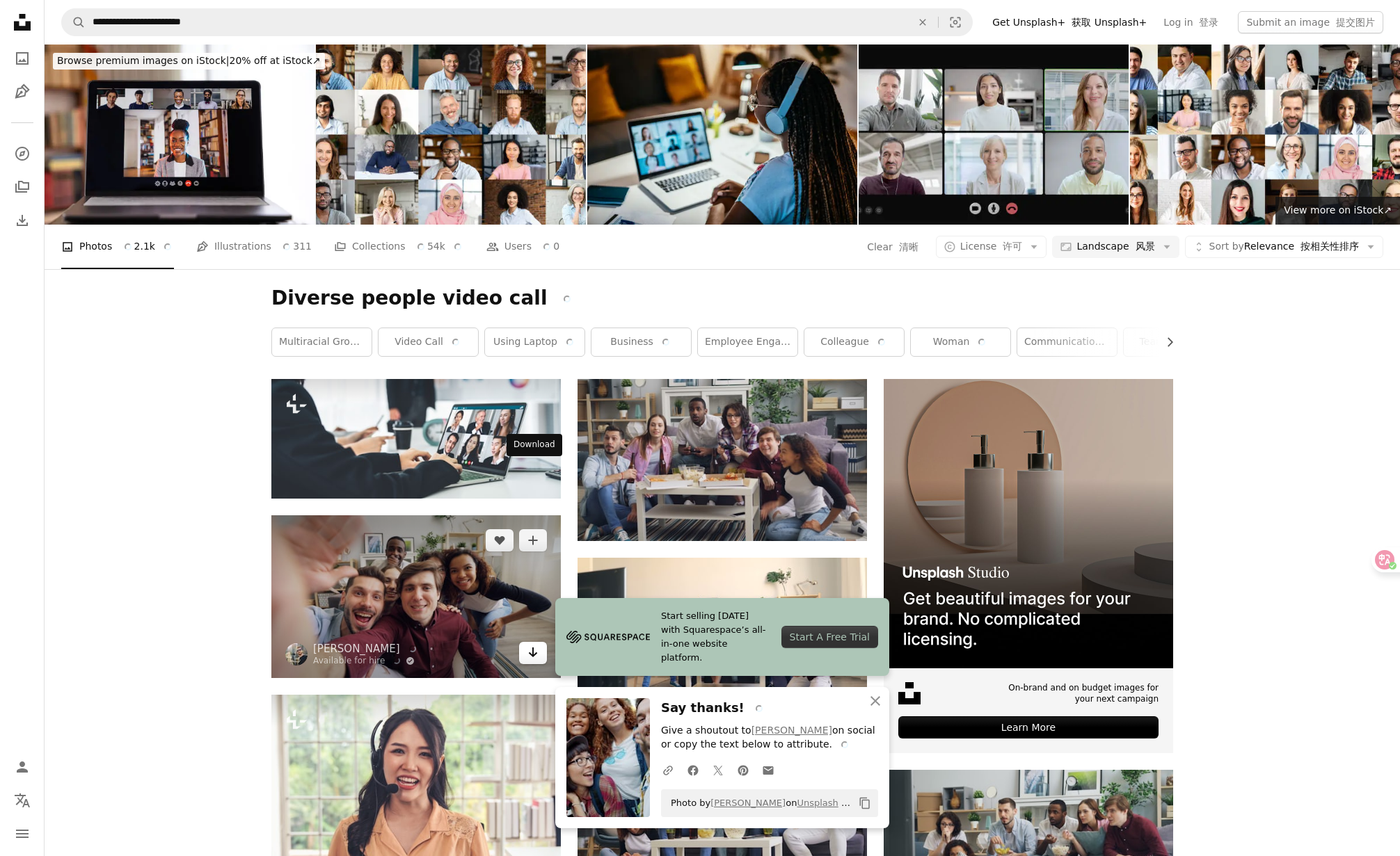
click at [530, 644] on icon "Arrow pointing down" at bounding box center [533, 652] width 11 height 17
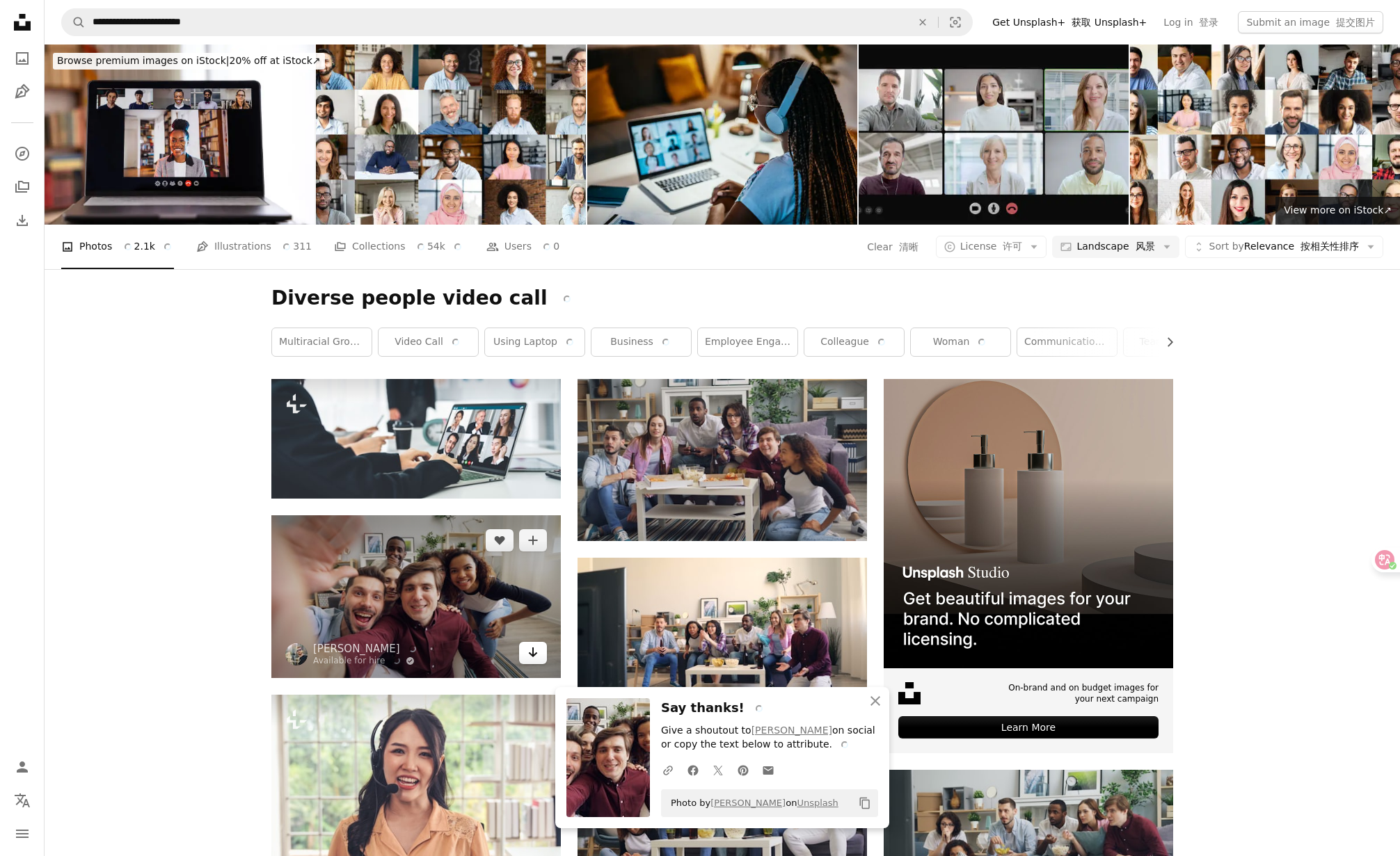
click at [530, 644] on icon "Arrow pointing down" at bounding box center [533, 652] width 11 height 17
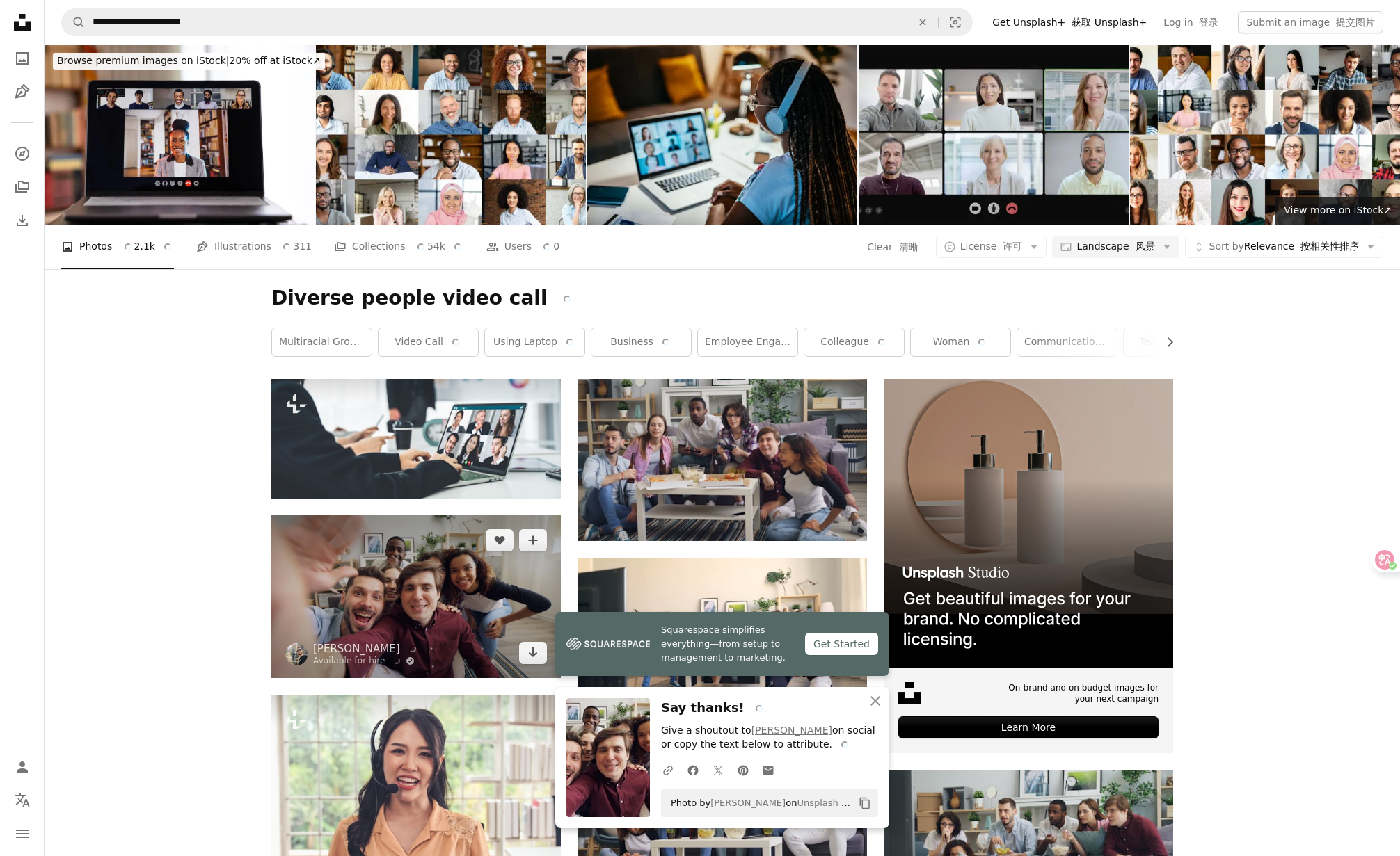
click at [412, 515] on img at bounding box center [416, 596] width 290 height 162
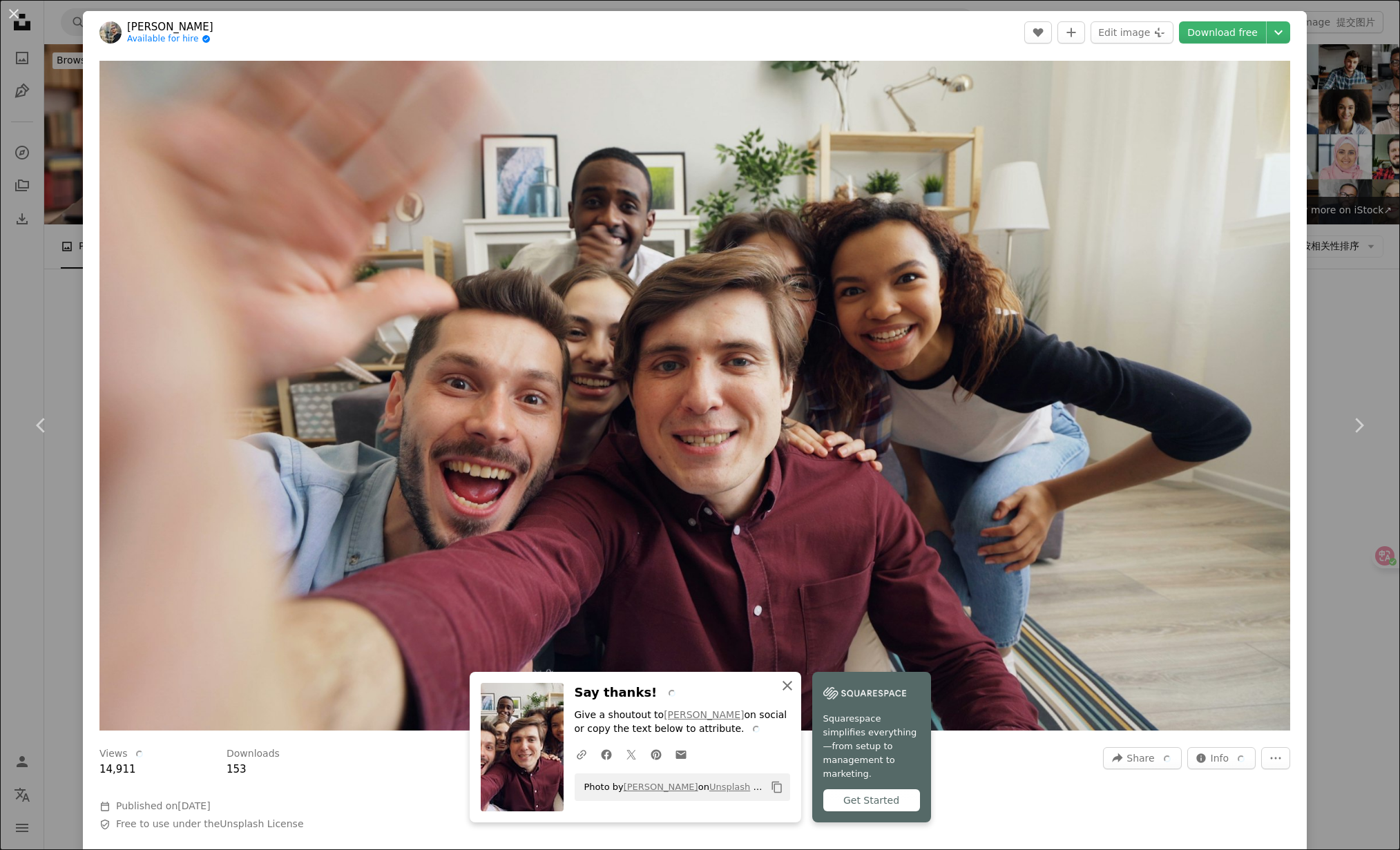
click at [792, 691] on icon "button" at bounding box center [787, 685] width 10 height 10
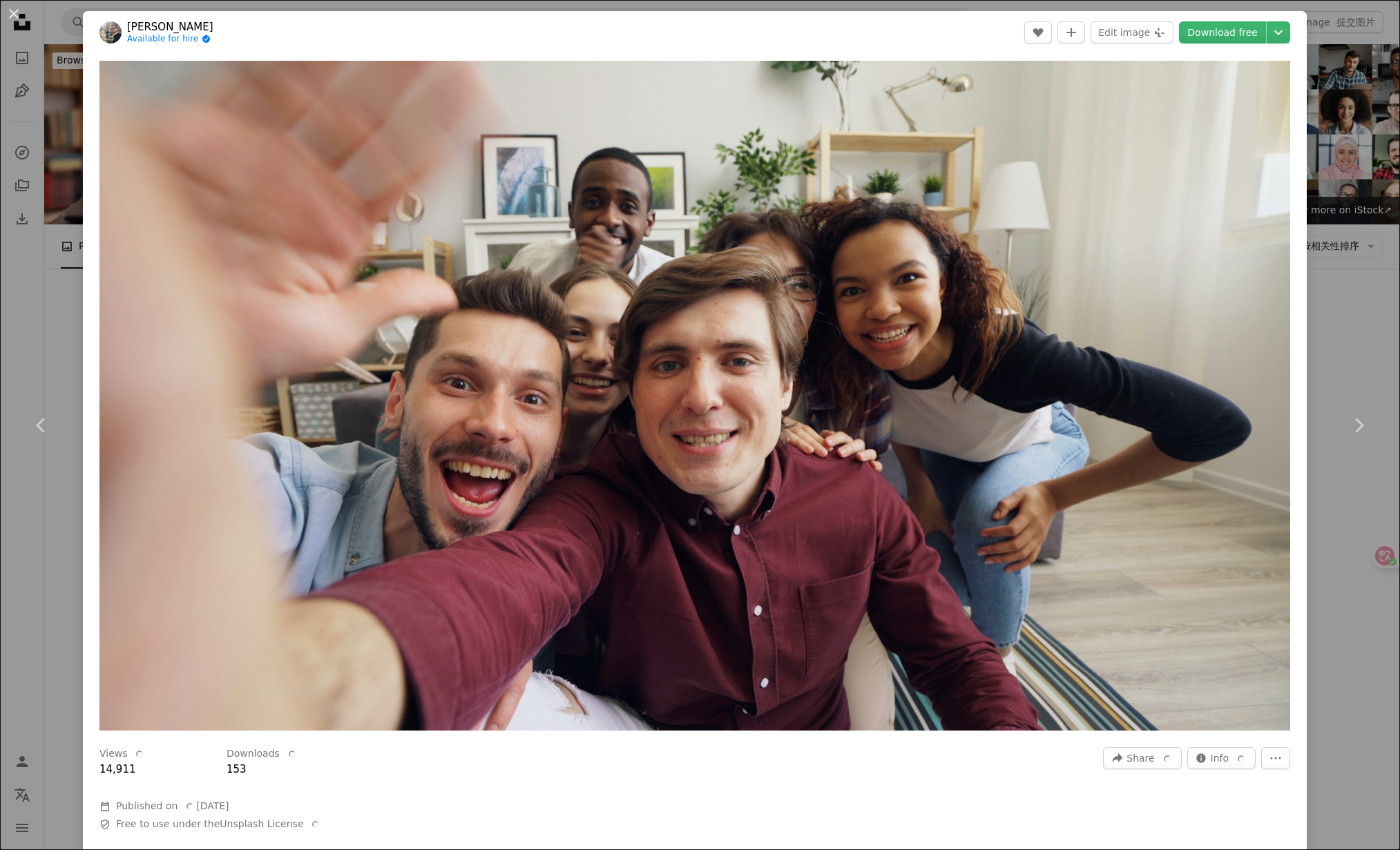
click at [1342, 73] on div "An X shape Chevron left Chevron right Vitaly Gariev Available for hire A checkm…" at bounding box center [700, 425] width 1400 height 850
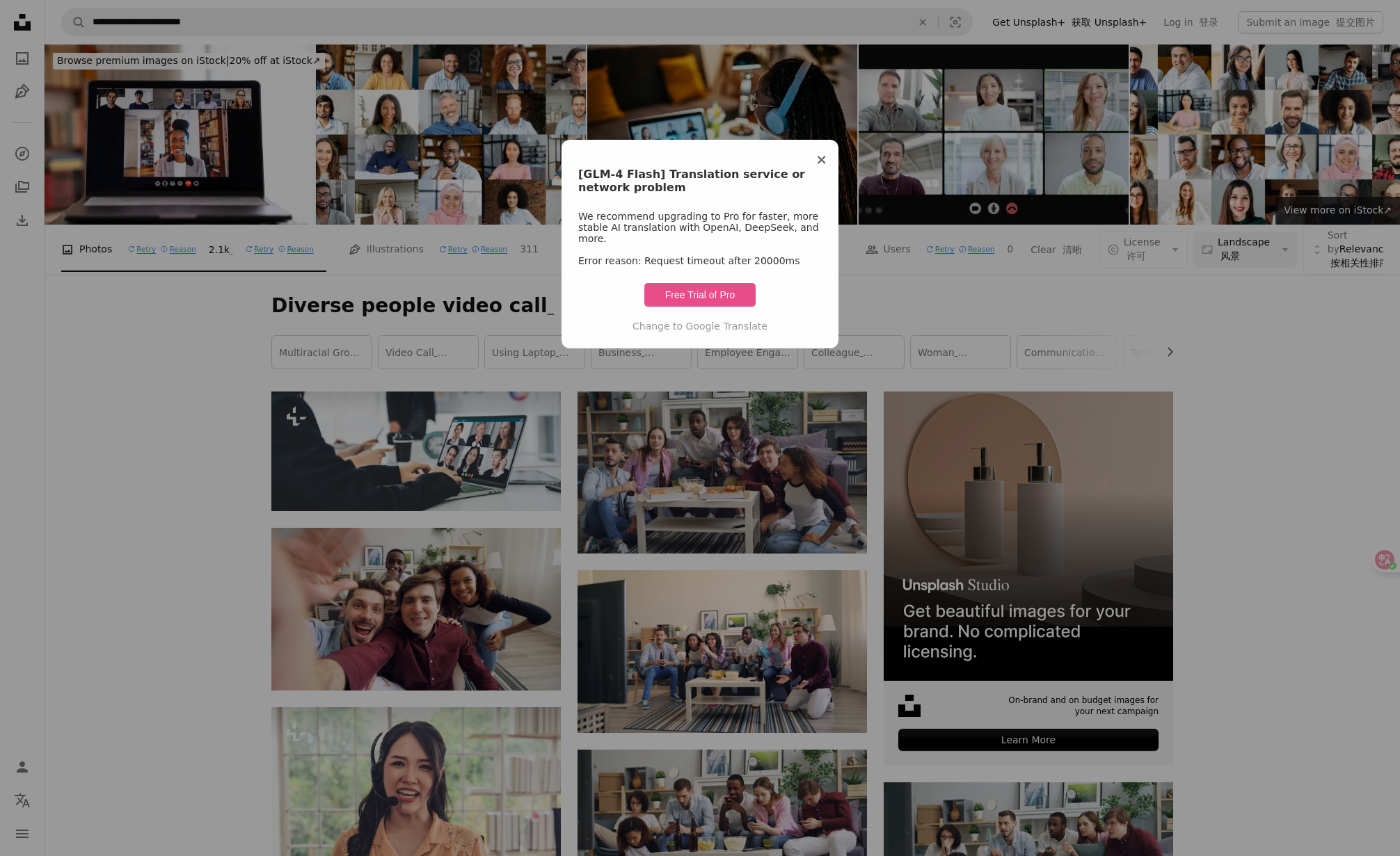
click at [823, 161] on span "×" at bounding box center [821, 159] width 12 height 17
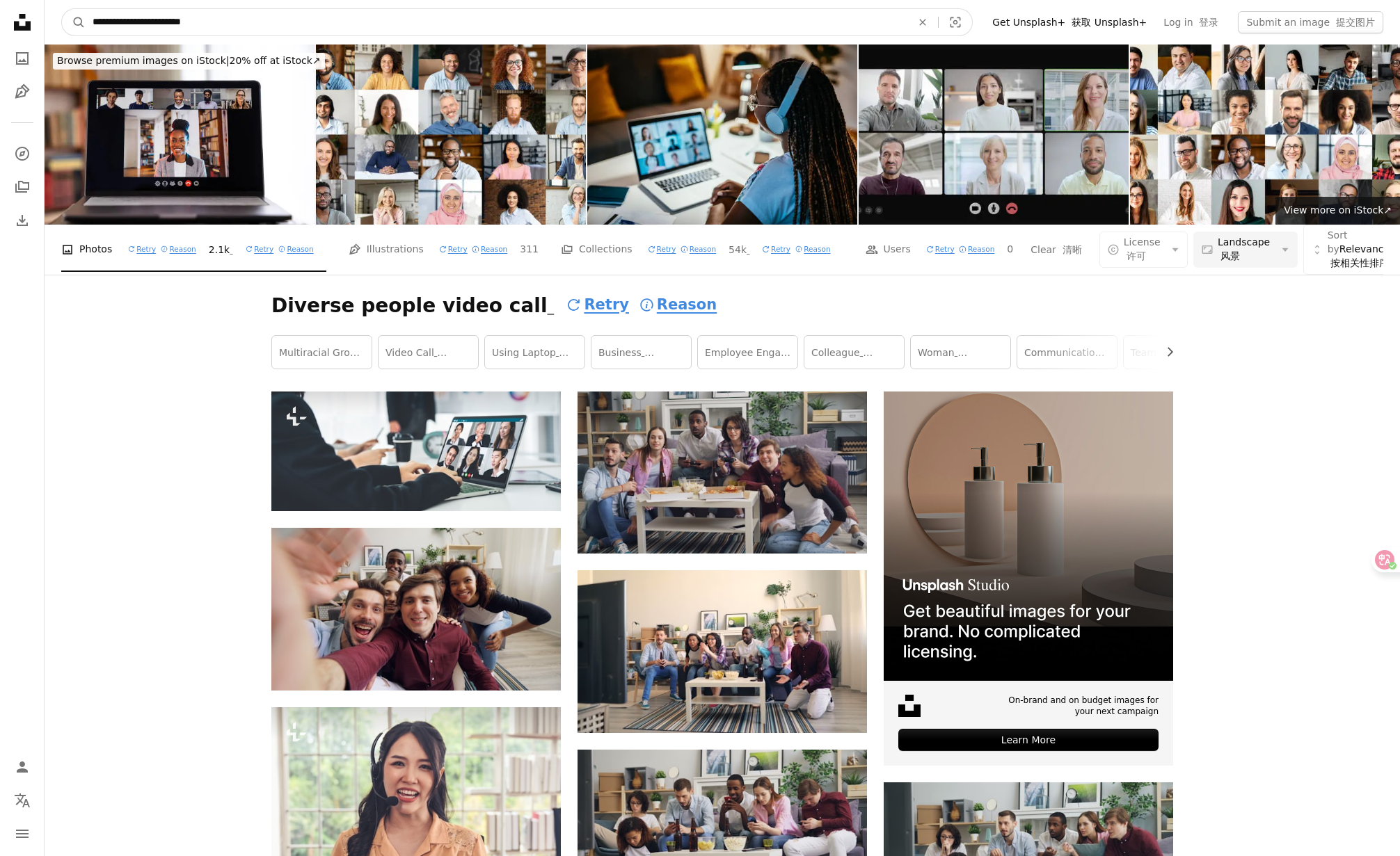
drag, startPoint x: 224, startPoint y: 26, endPoint x: 0, endPoint y: -1, distance: 225.6
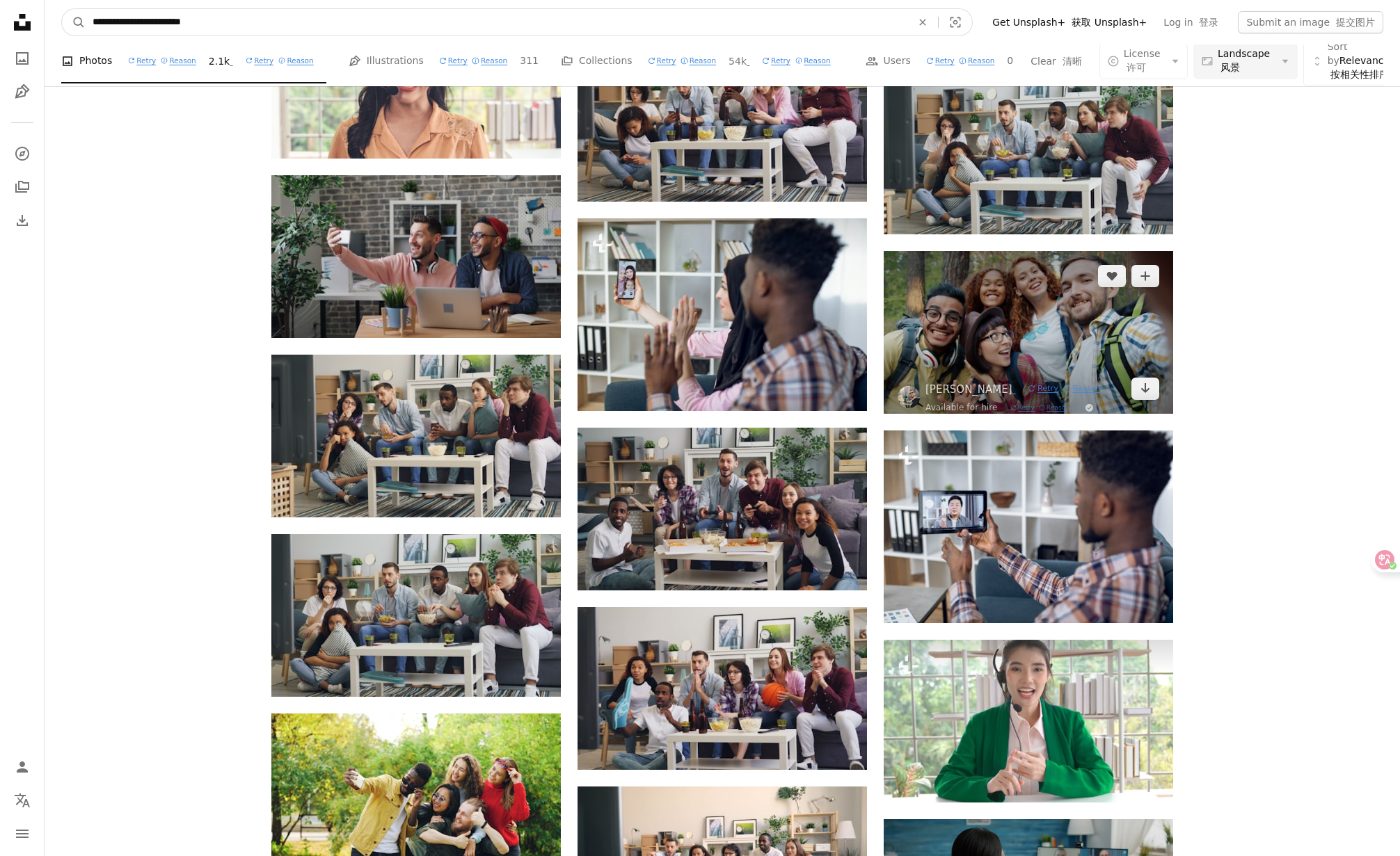
scroll to position [1431, 0]
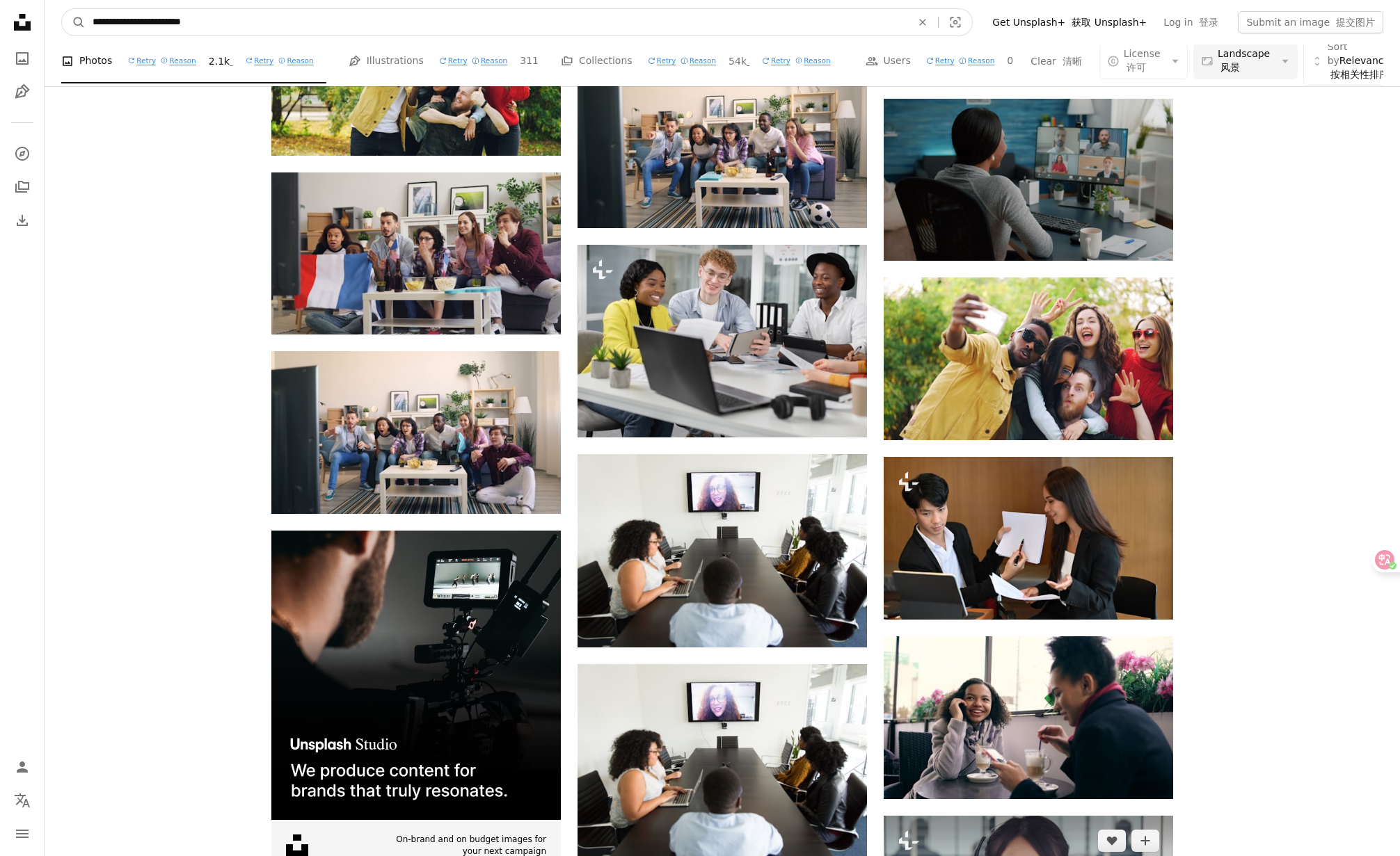
paste input "**"
type input "**********"
click button "A magnifying glass" at bounding box center [74, 22] width 23 height 26
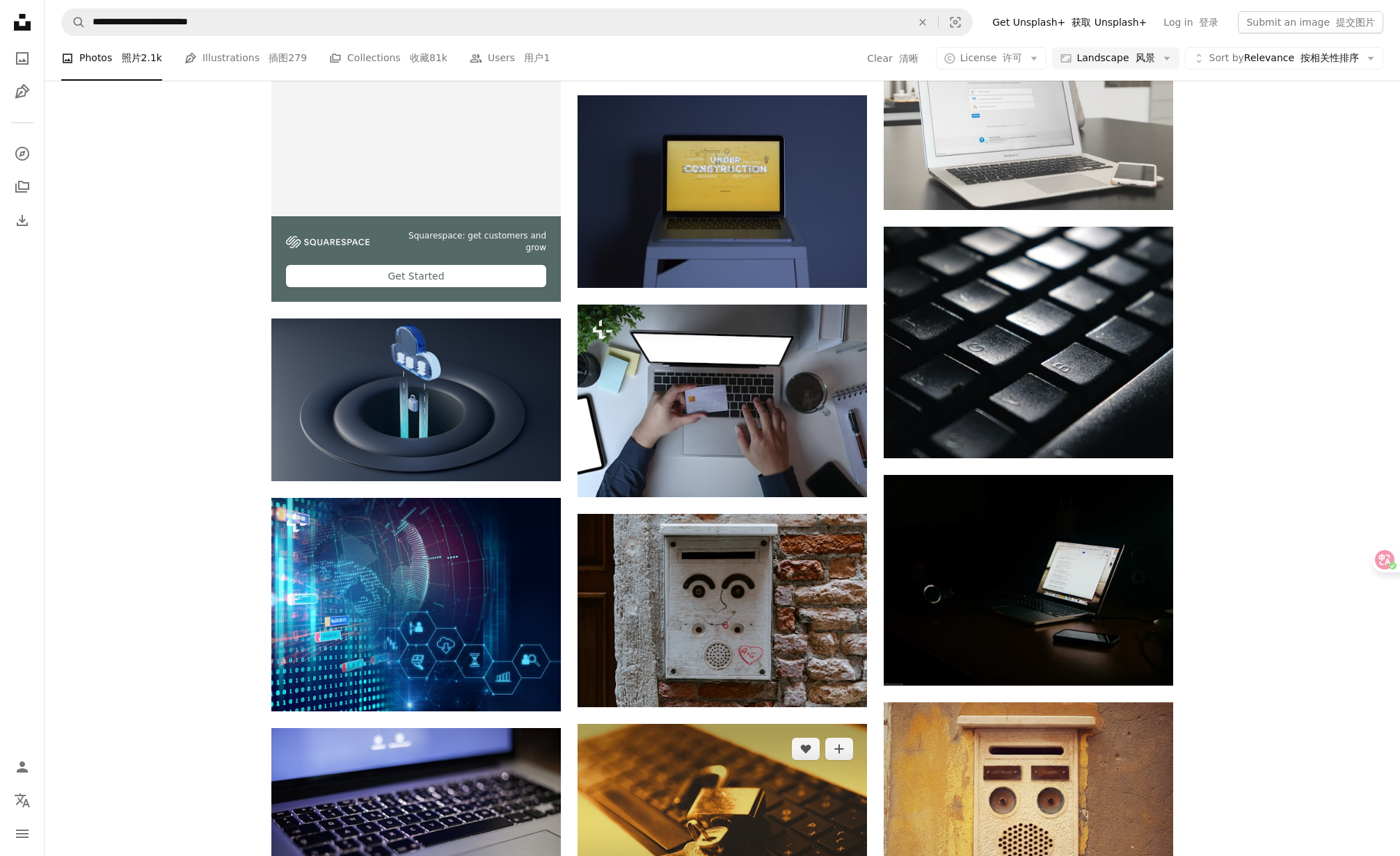
scroll to position [2056, 0]
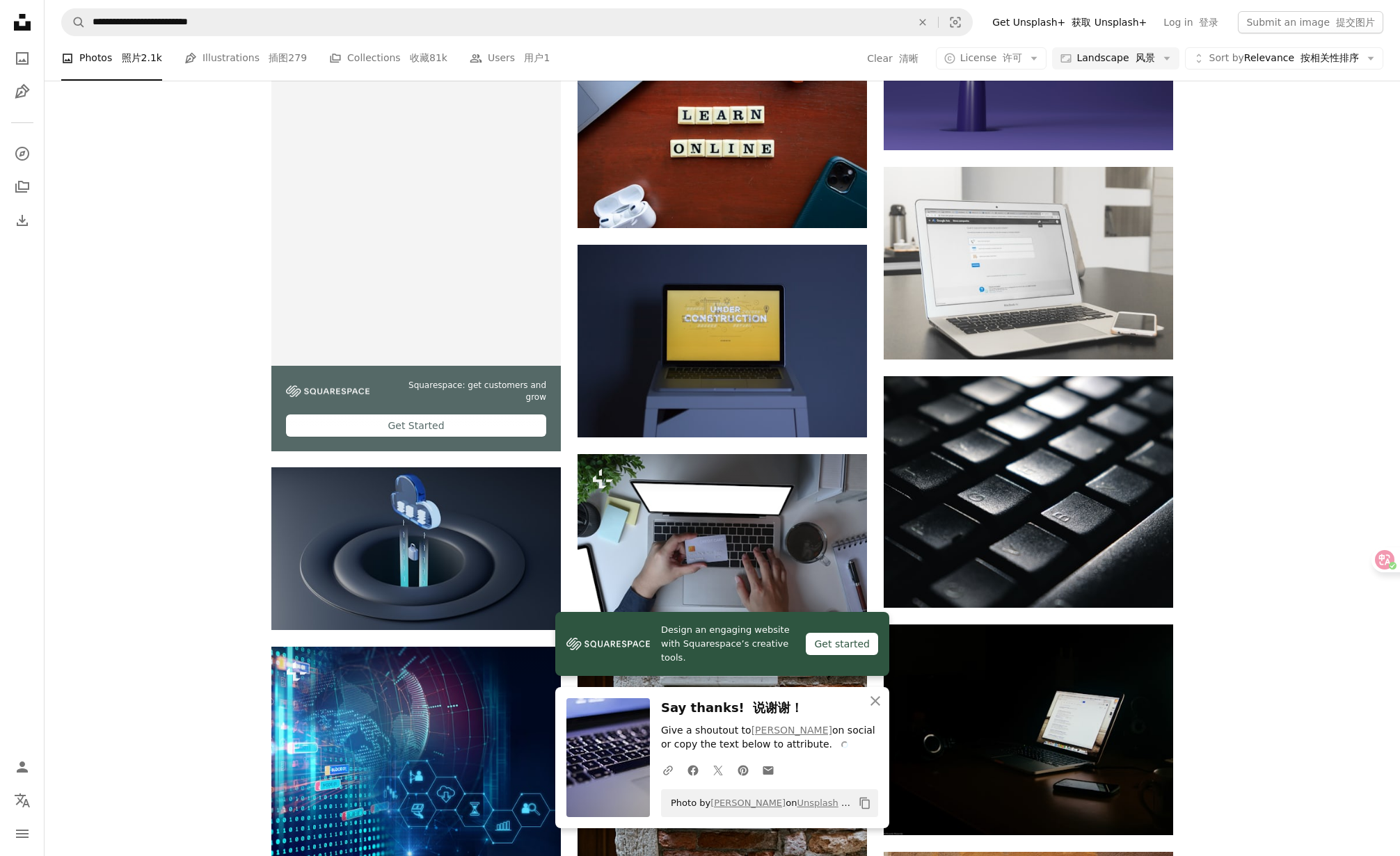
click at [173, 482] on div "Plus sign for Unsplash+ A heart A plus sign Getty Images 盖蒂图片社 For Unsplash+ A …" at bounding box center [722, 626] width 1355 height 4534
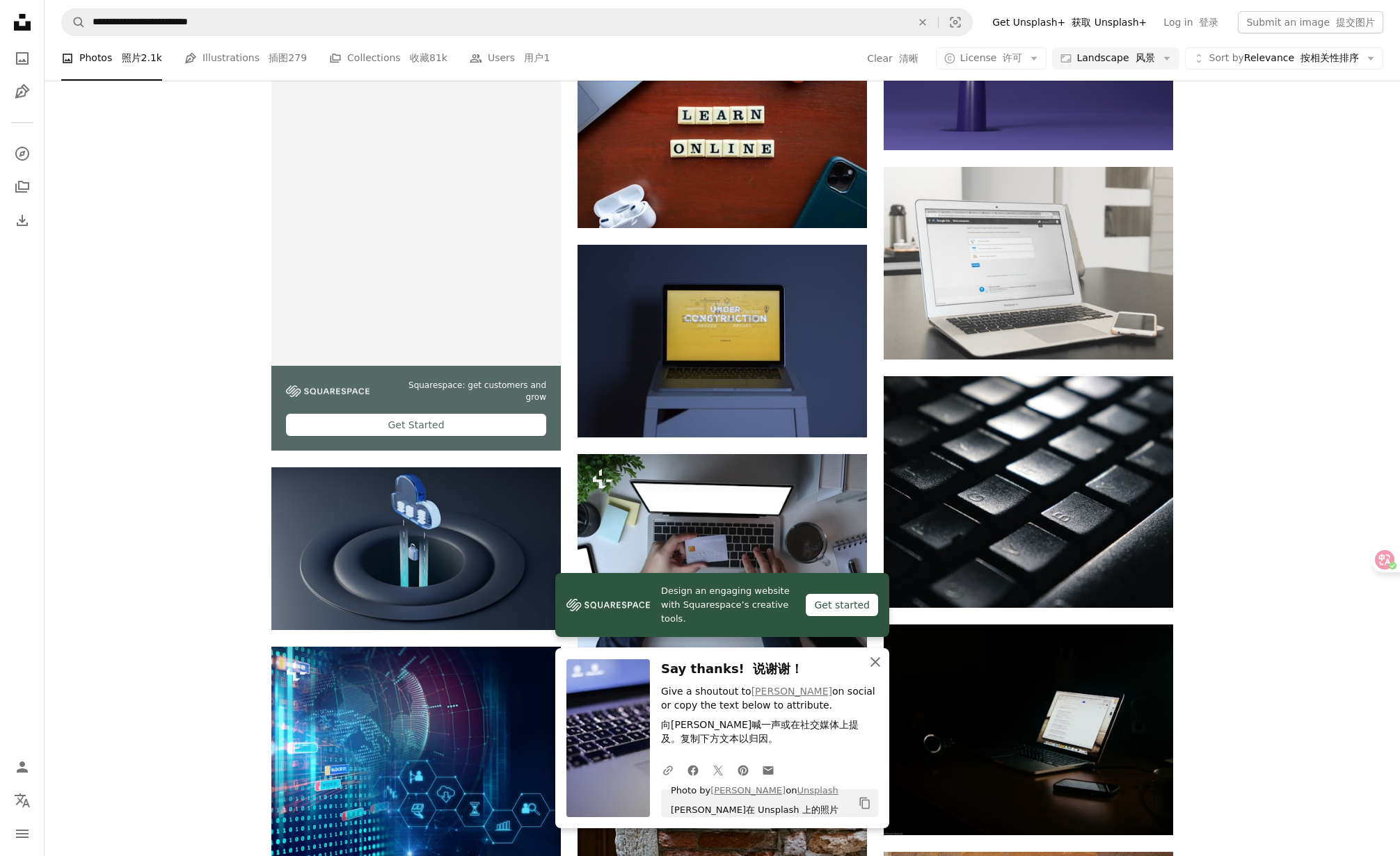
click at [875, 665] on icon "An X shape" at bounding box center [875, 662] width 17 height 17
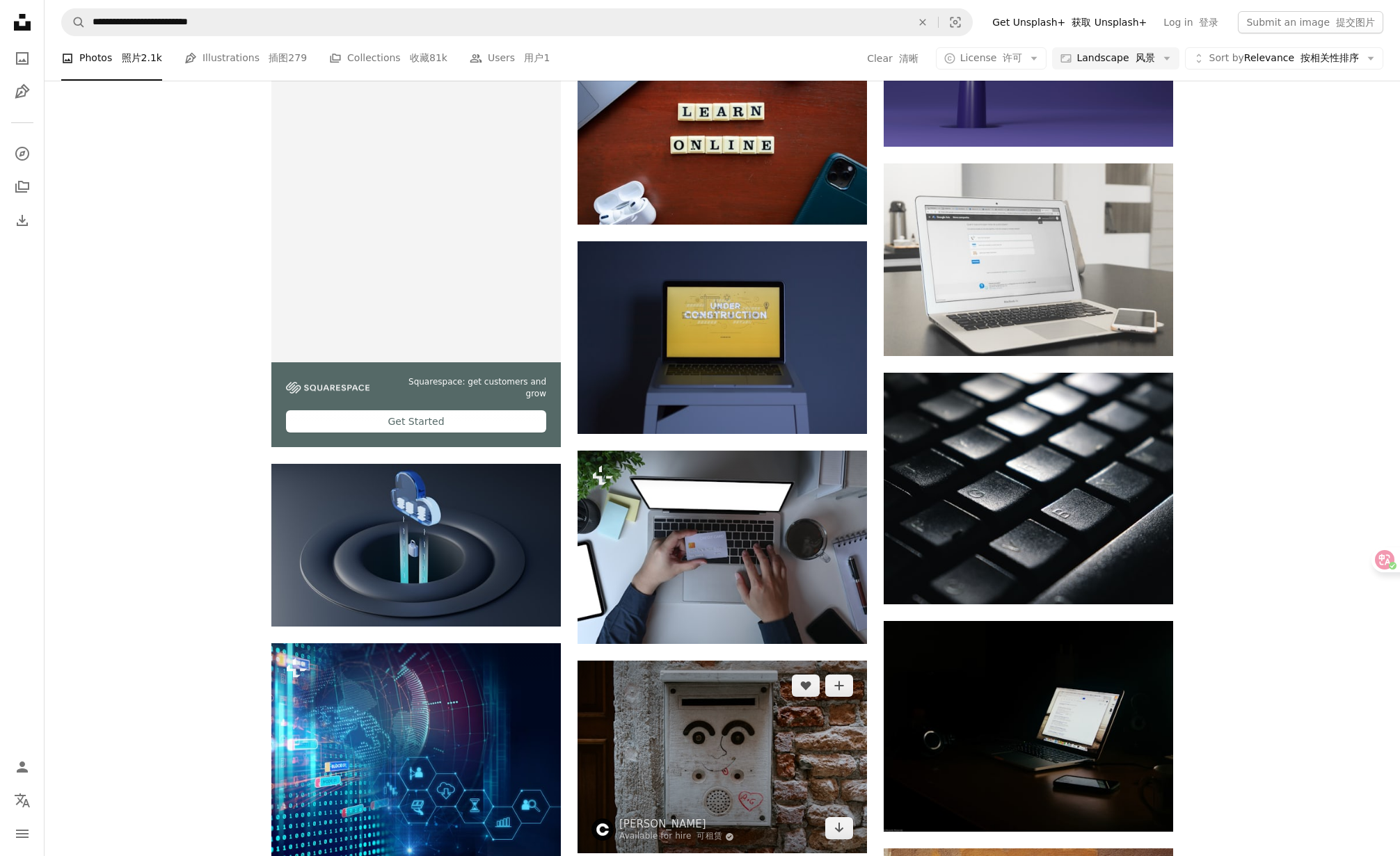
scroll to position [2338, 0]
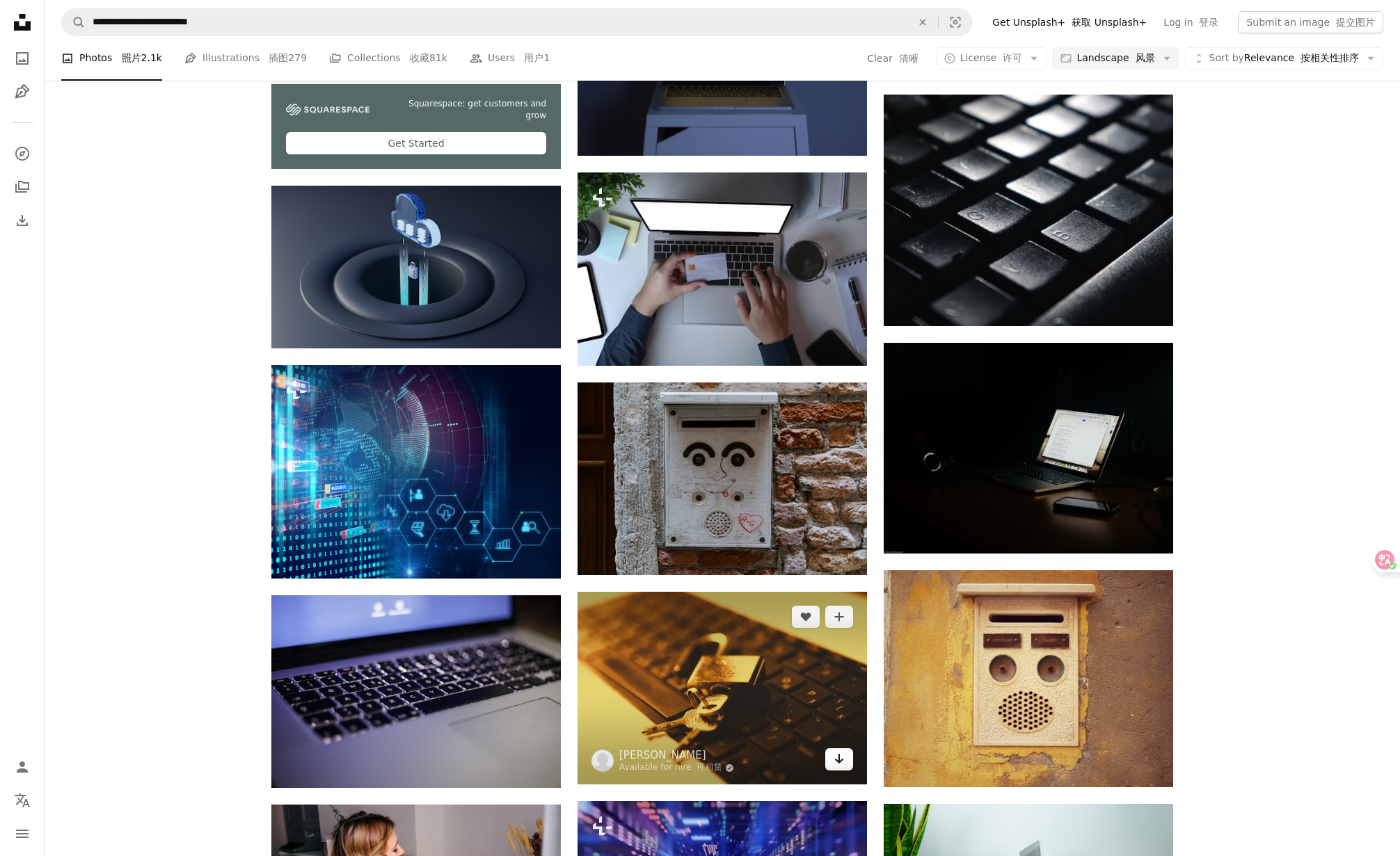
click at [843, 750] on icon "Arrow pointing down" at bounding box center [839, 759] width 11 height 17
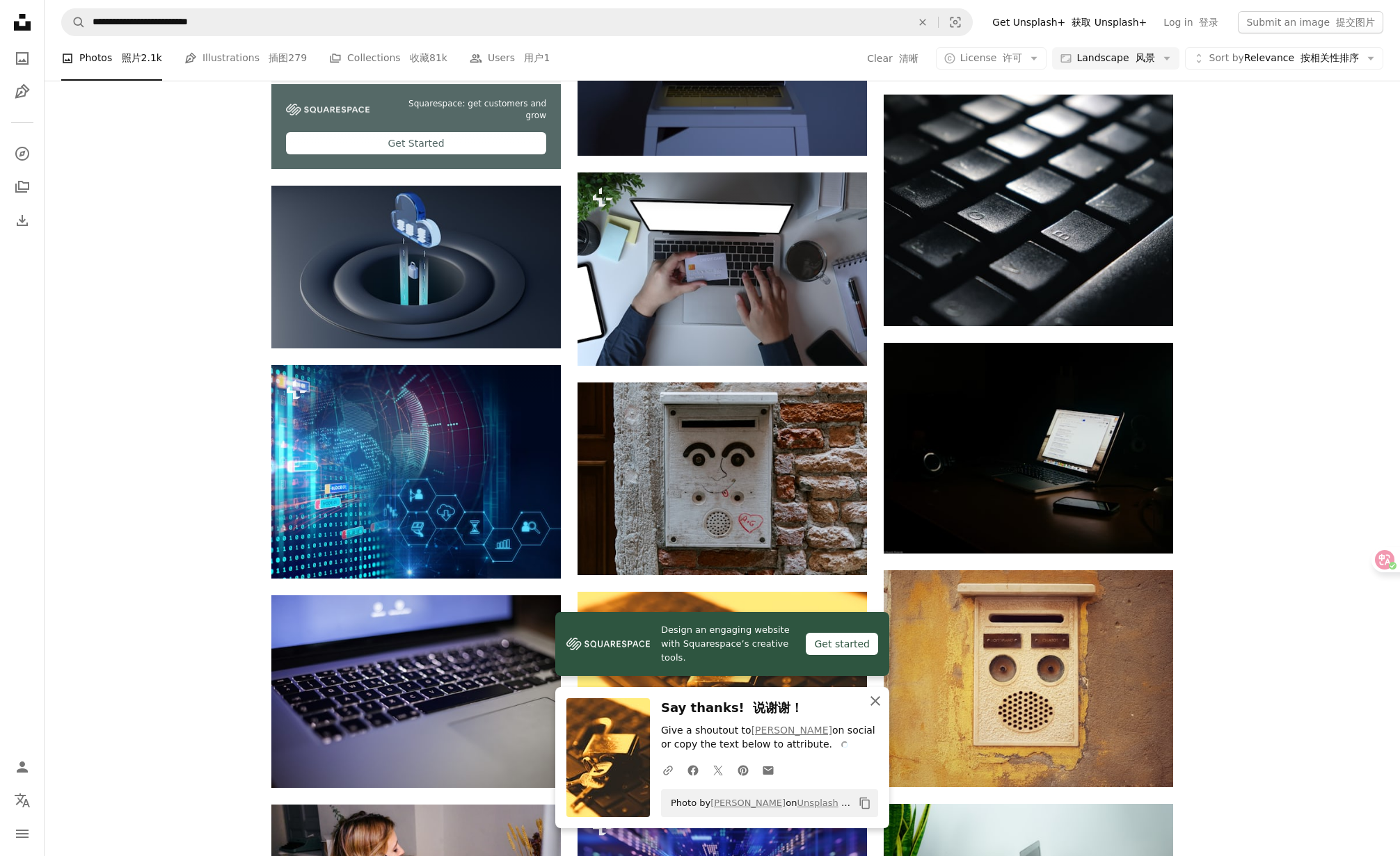
click at [875, 699] on icon "An X shape" at bounding box center [875, 701] width 17 height 17
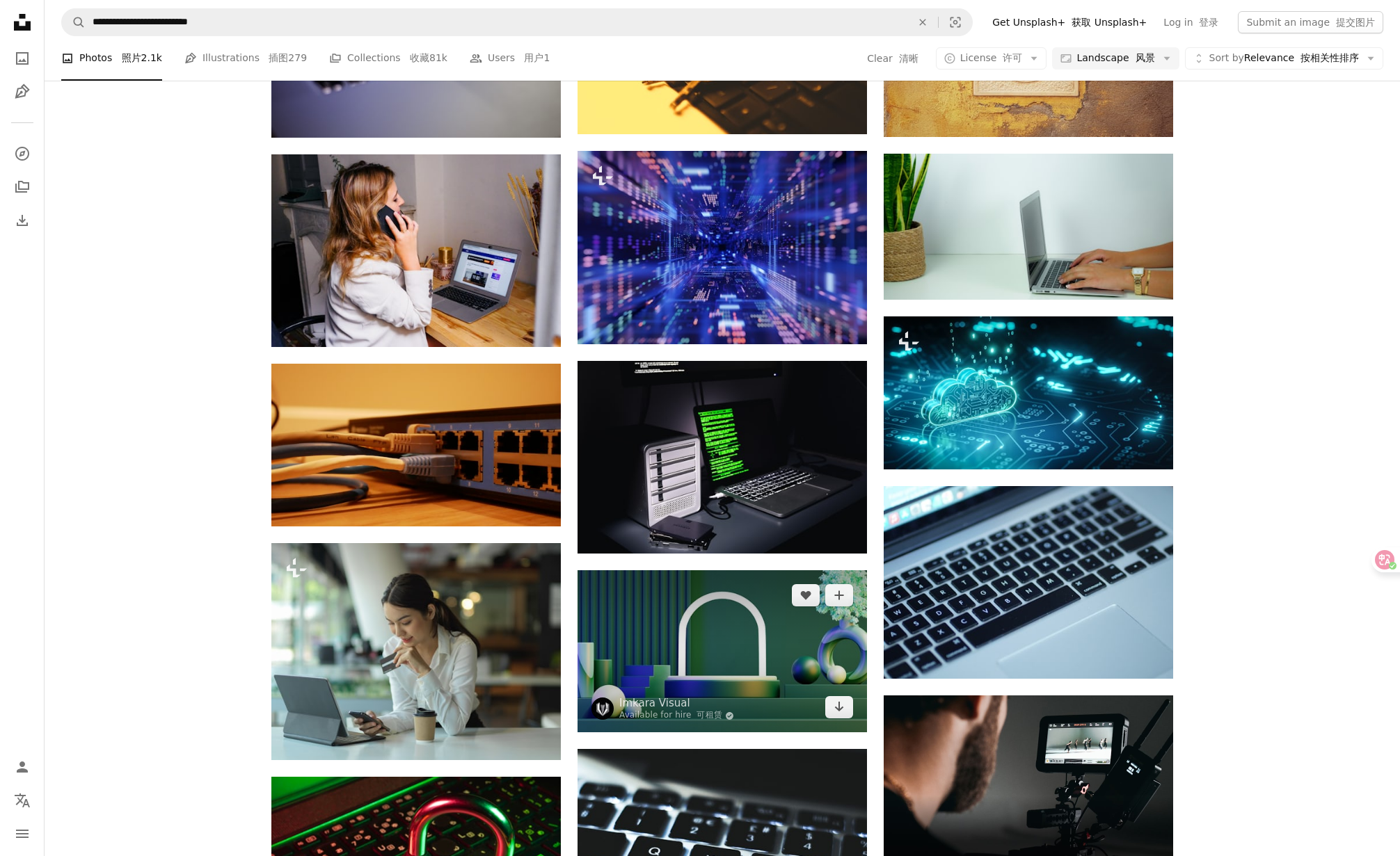
scroll to position [3068, 0]
